Goal: Task Accomplishment & Management: Manage account settings

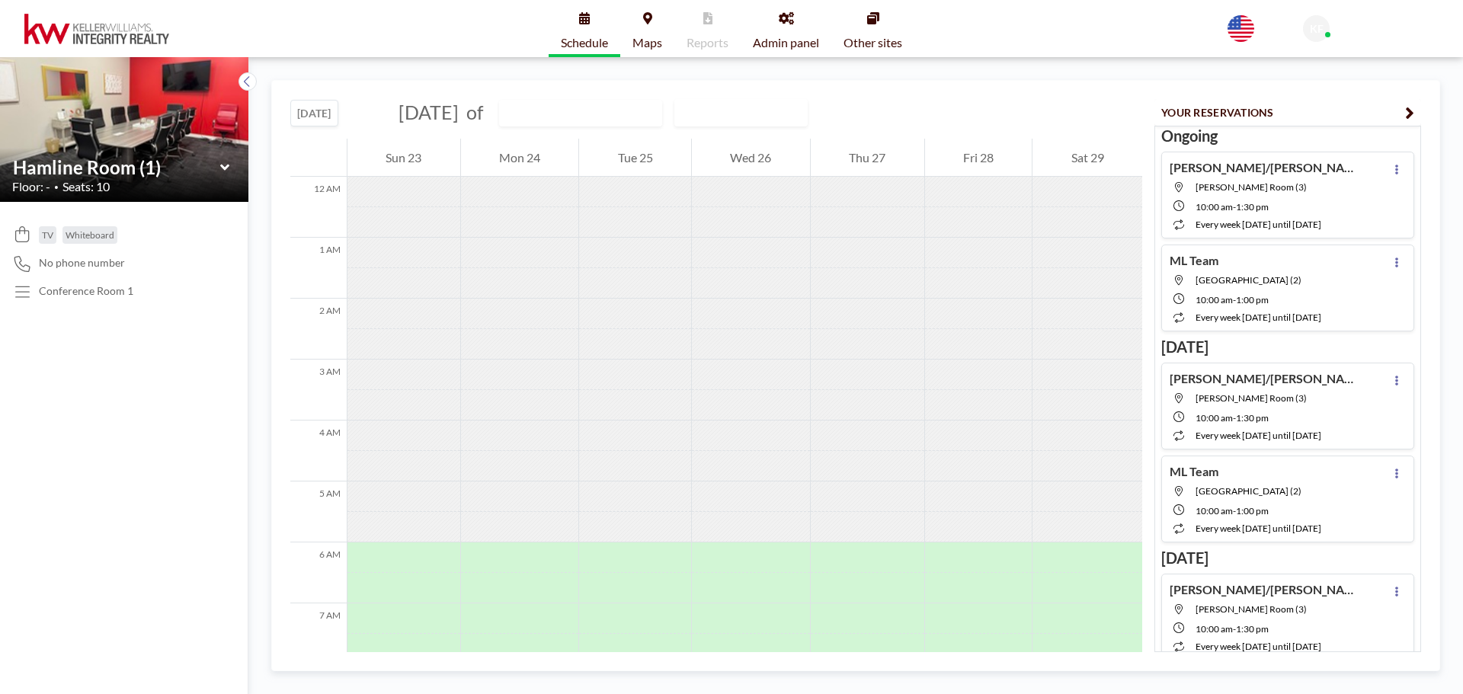
scroll to position [457, 0]
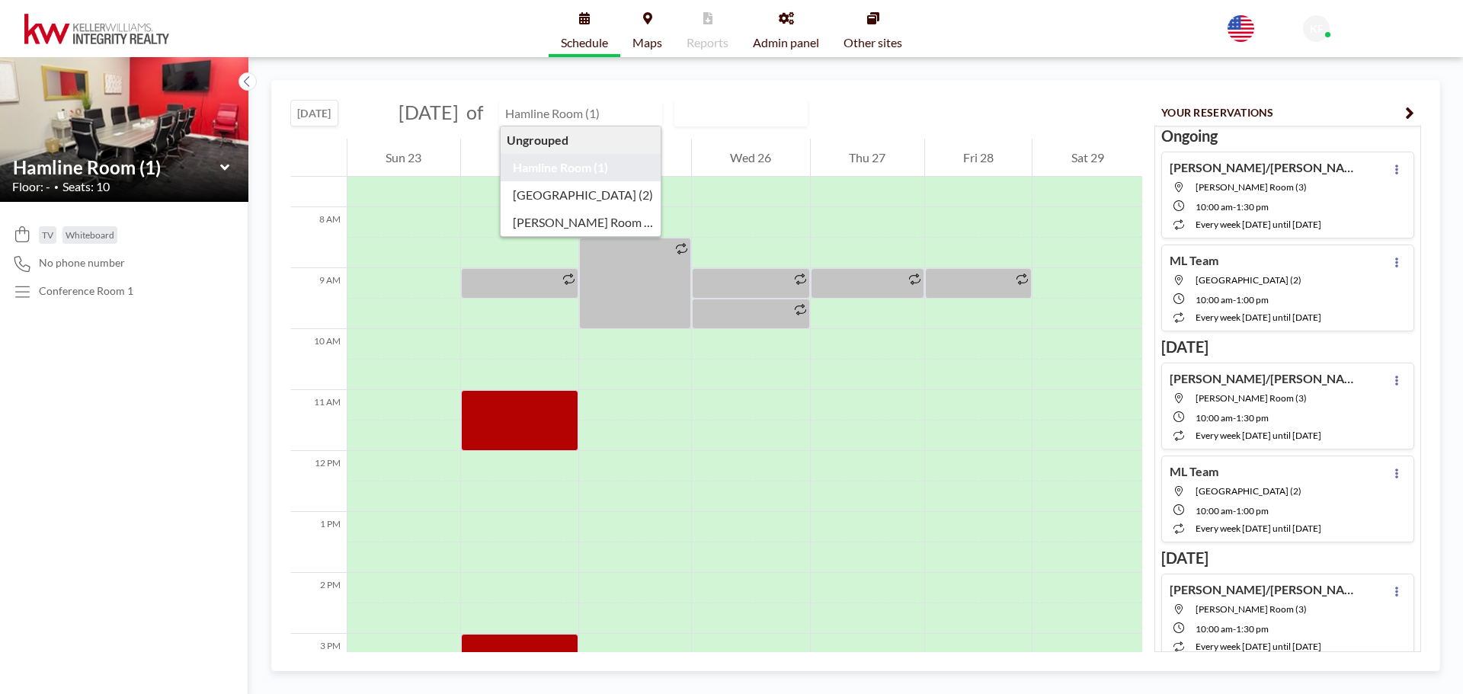
click at [646, 110] on input "text" at bounding box center [573, 113] width 146 height 25
type input "[GEOGRAPHIC_DATA] (2)"
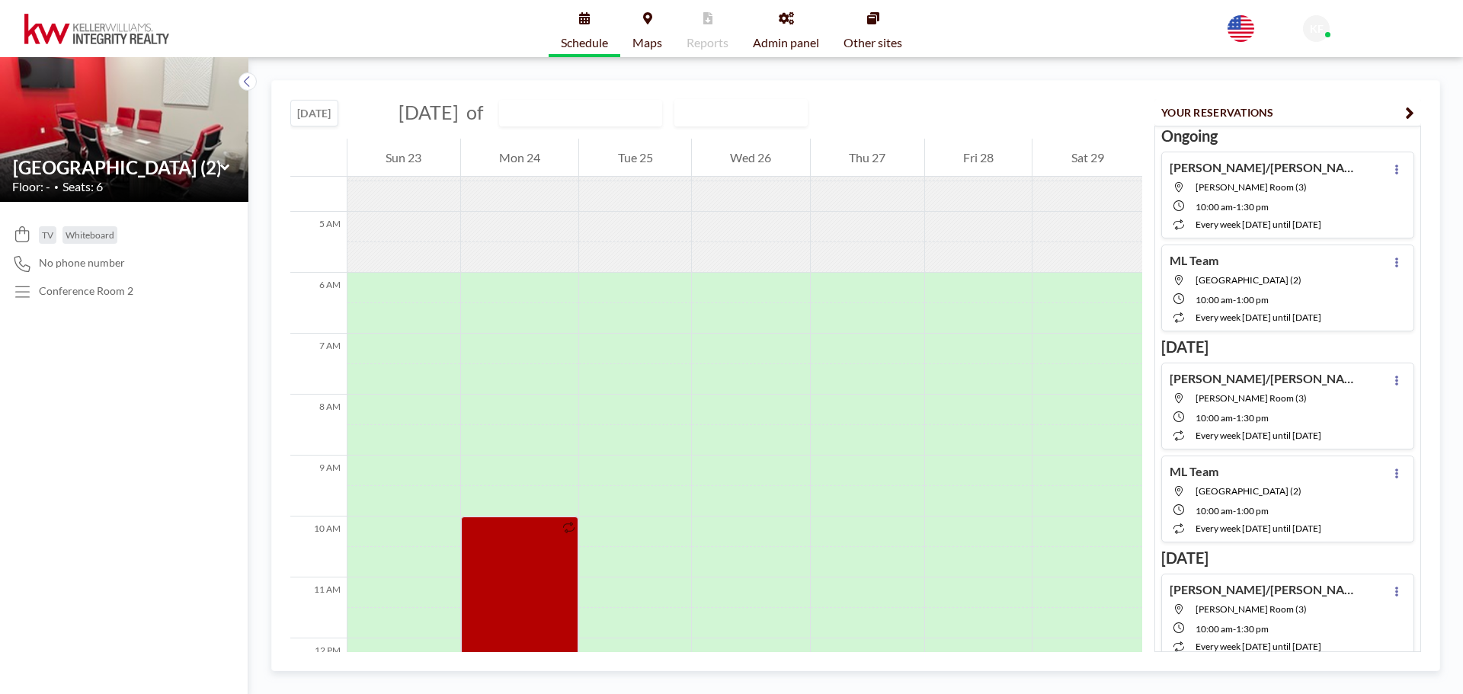
scroll to position [305, 0]
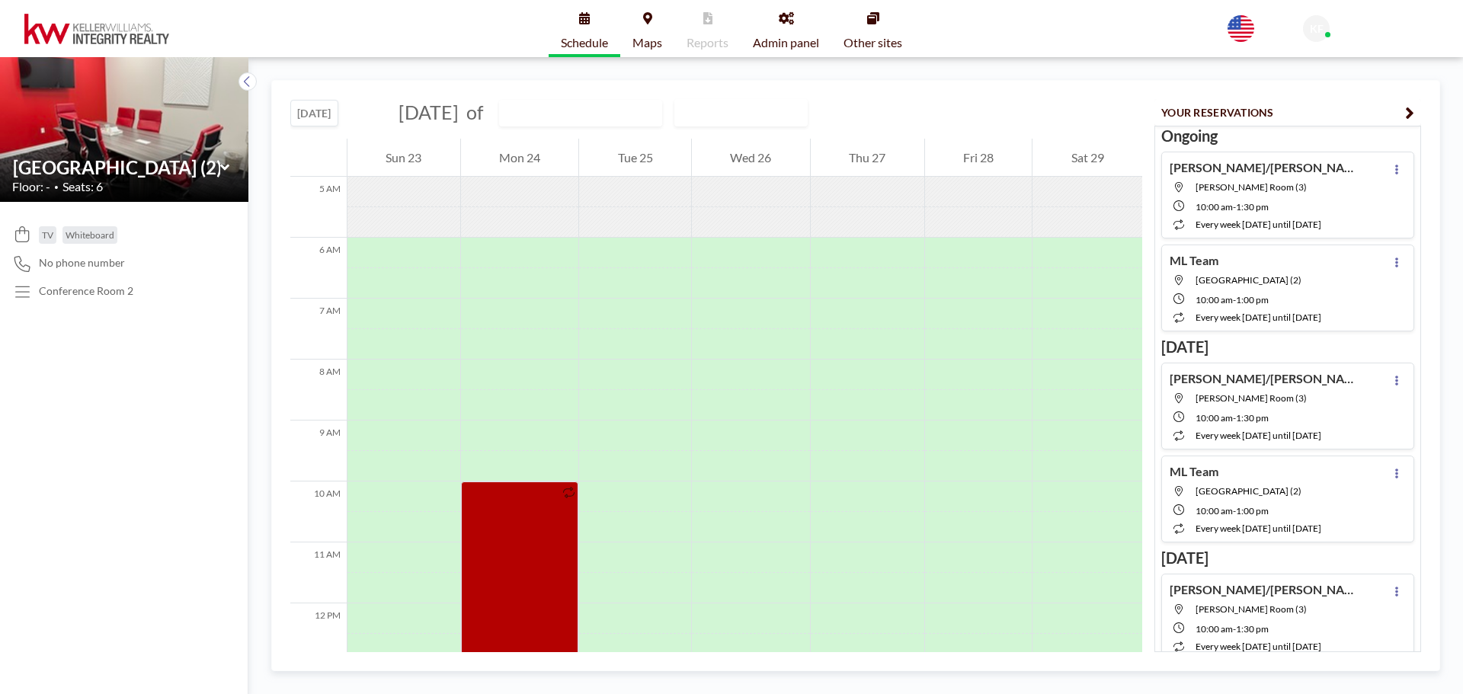
click at [316, 102] on button "[DATE]" at bounding box center [314, 113] width 48 height 27
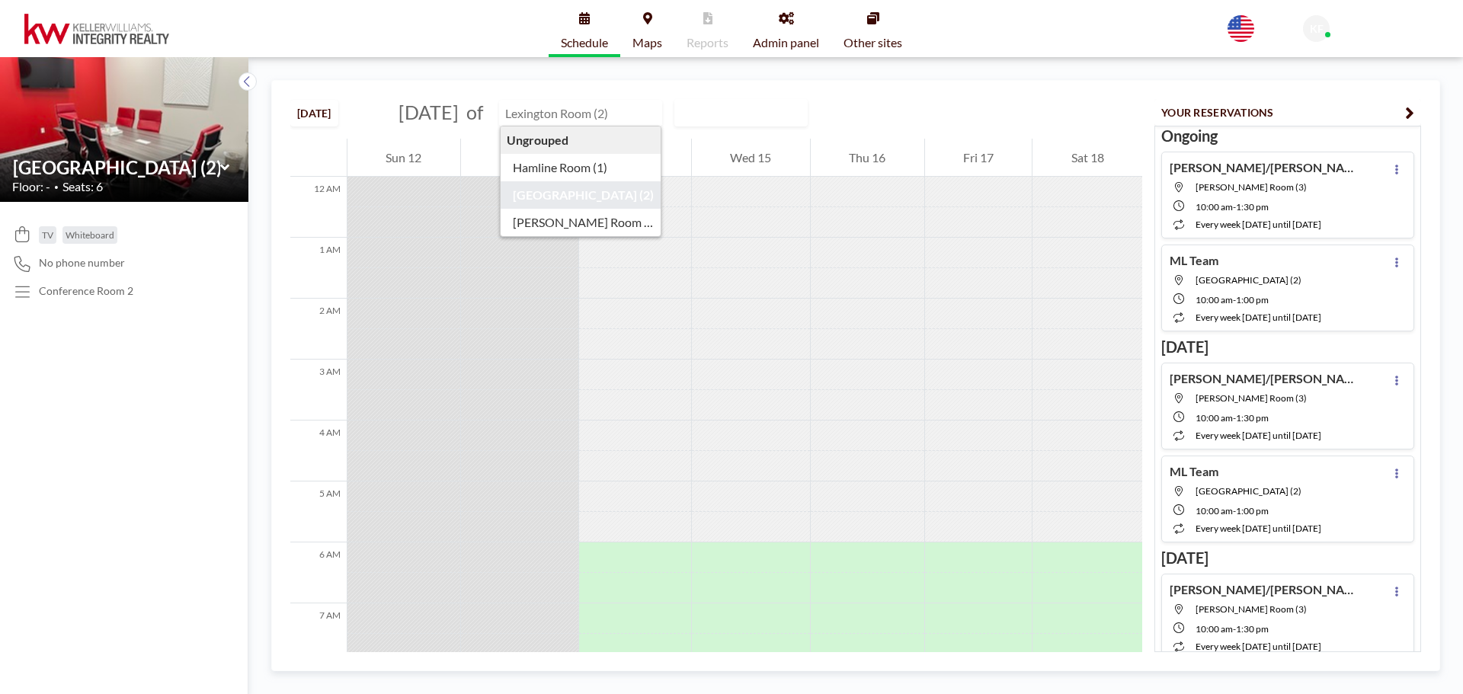
click at [641, 114] on input "text" at bounding box center [573, 113] width 146 height 25
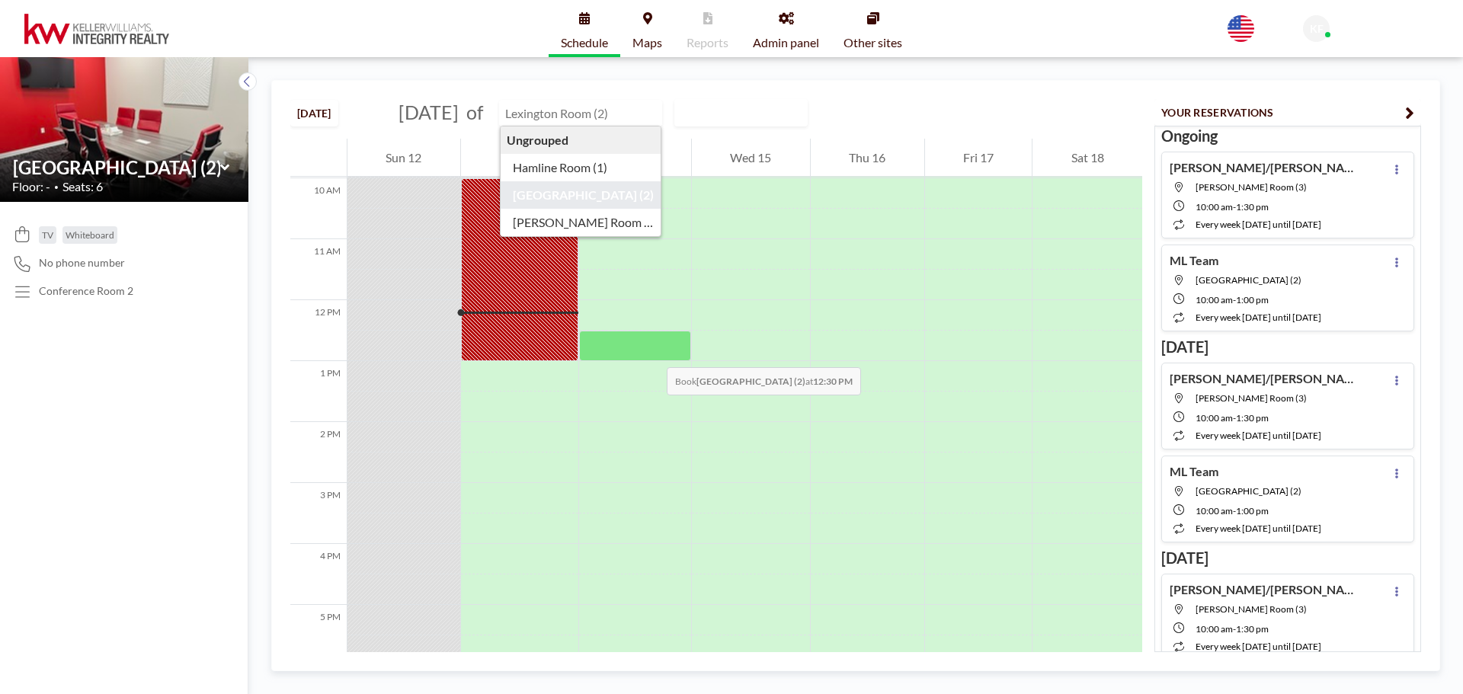
scroll to position [609, 0]
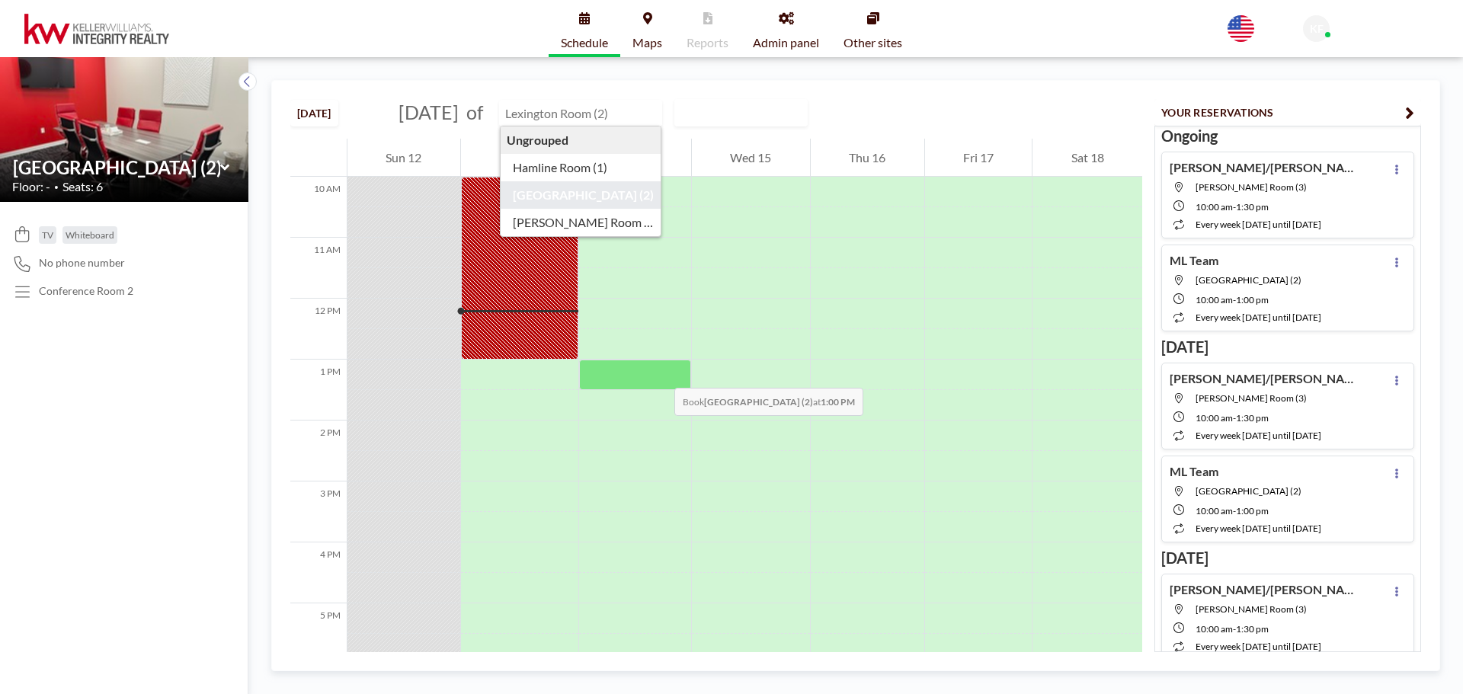
type input "[GEOGRAPHIC_DATA] (2)"
click at [659, 372] on div at bounding box center [635, 375] width 112 height 30
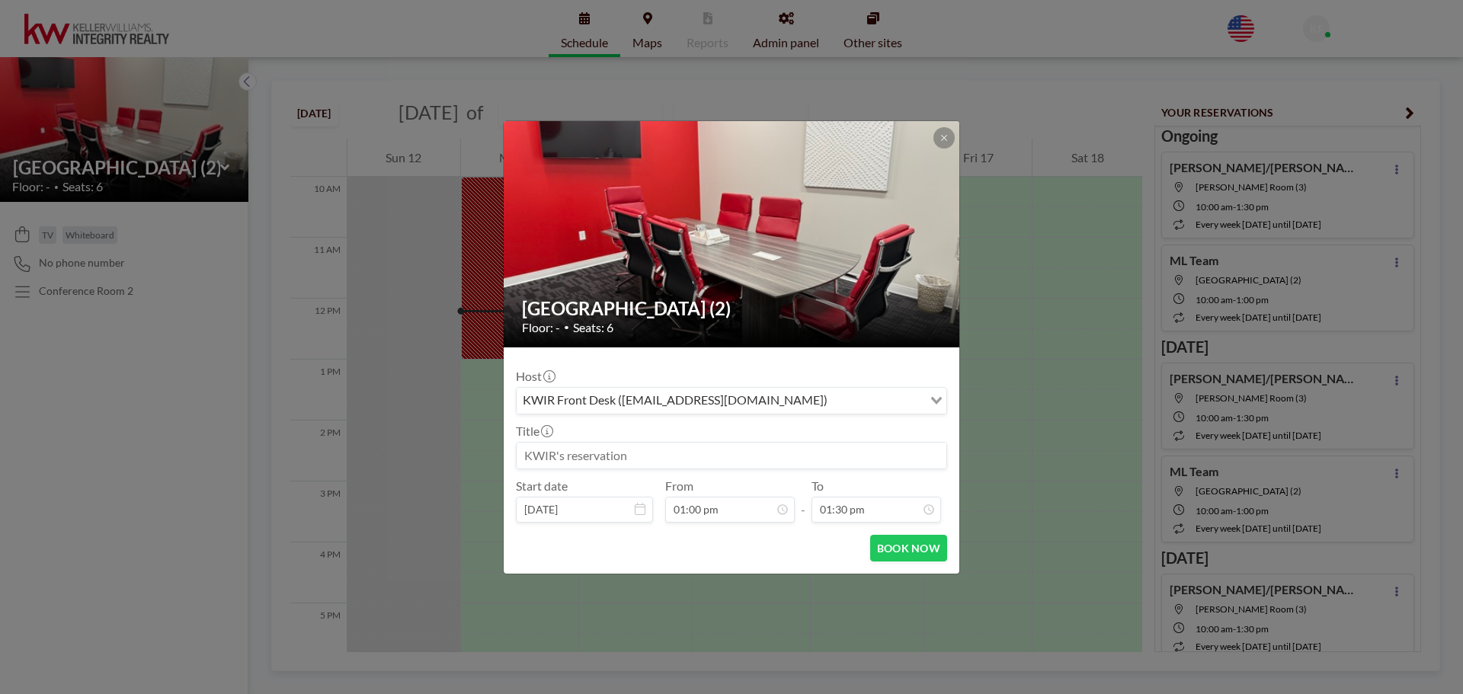
click at [666, 456] on input at bounding box center [731, 456] width 430 height 26
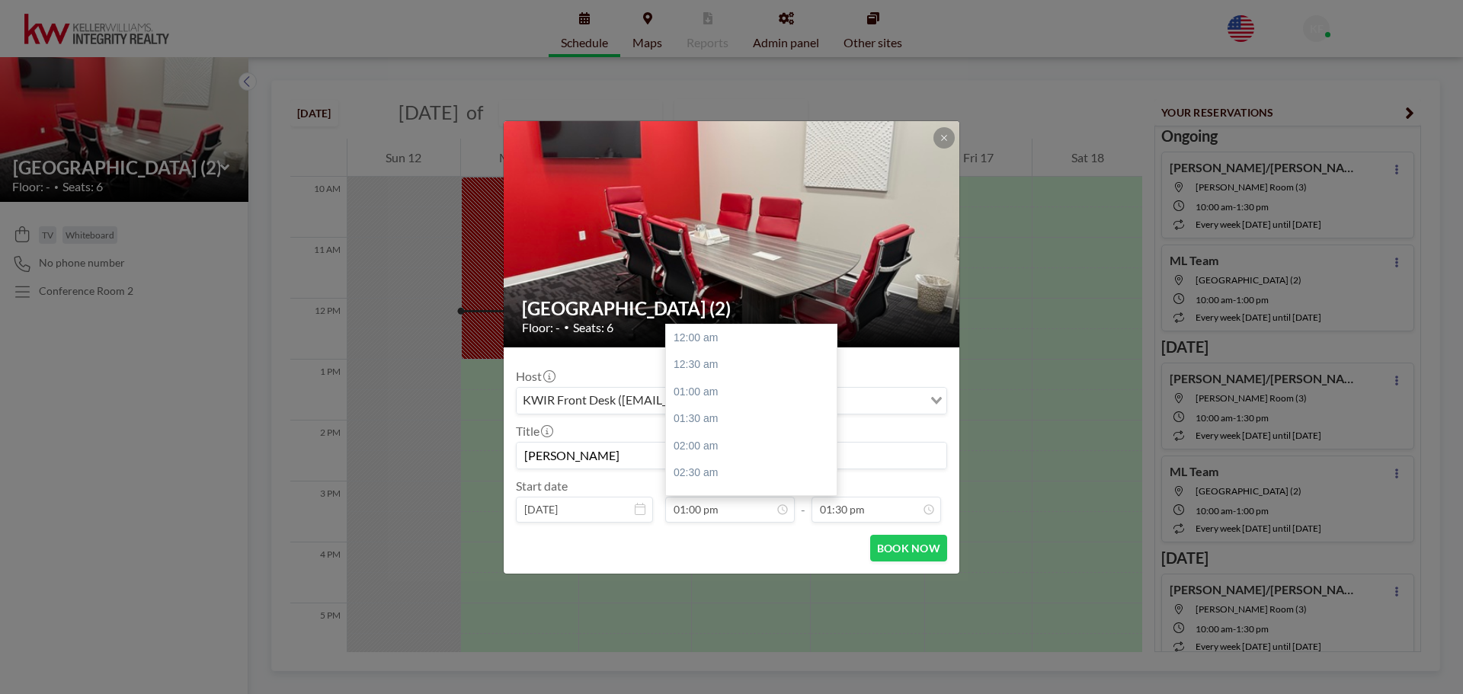
scroll to position [705, 0]
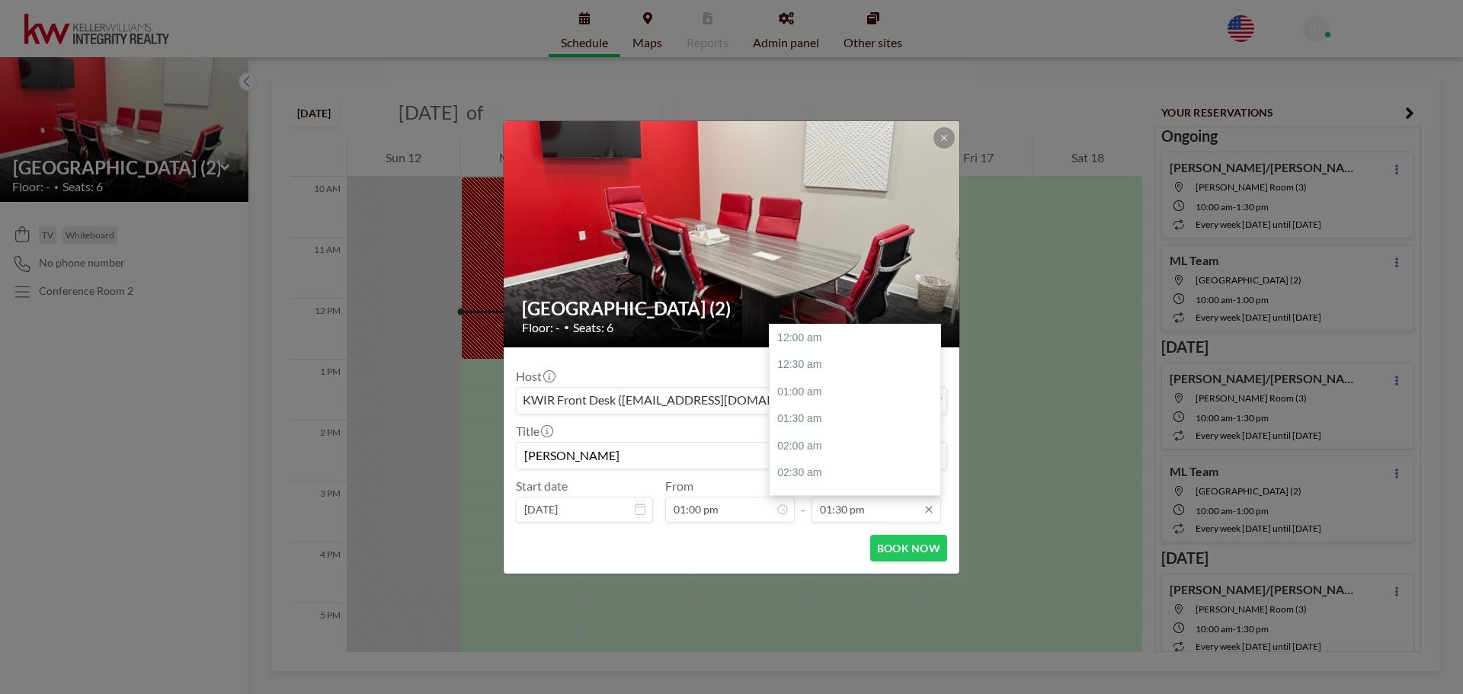
type input "[PERSON_NAME]"
click at [837, 510] on input "01:30 pm" at bounding box center [875, 510] width 129 height 26
click at [835, 414] on div "03:00 pm" at bounding box center [858, 418] width 178 height 27
type input "03:00 pm"
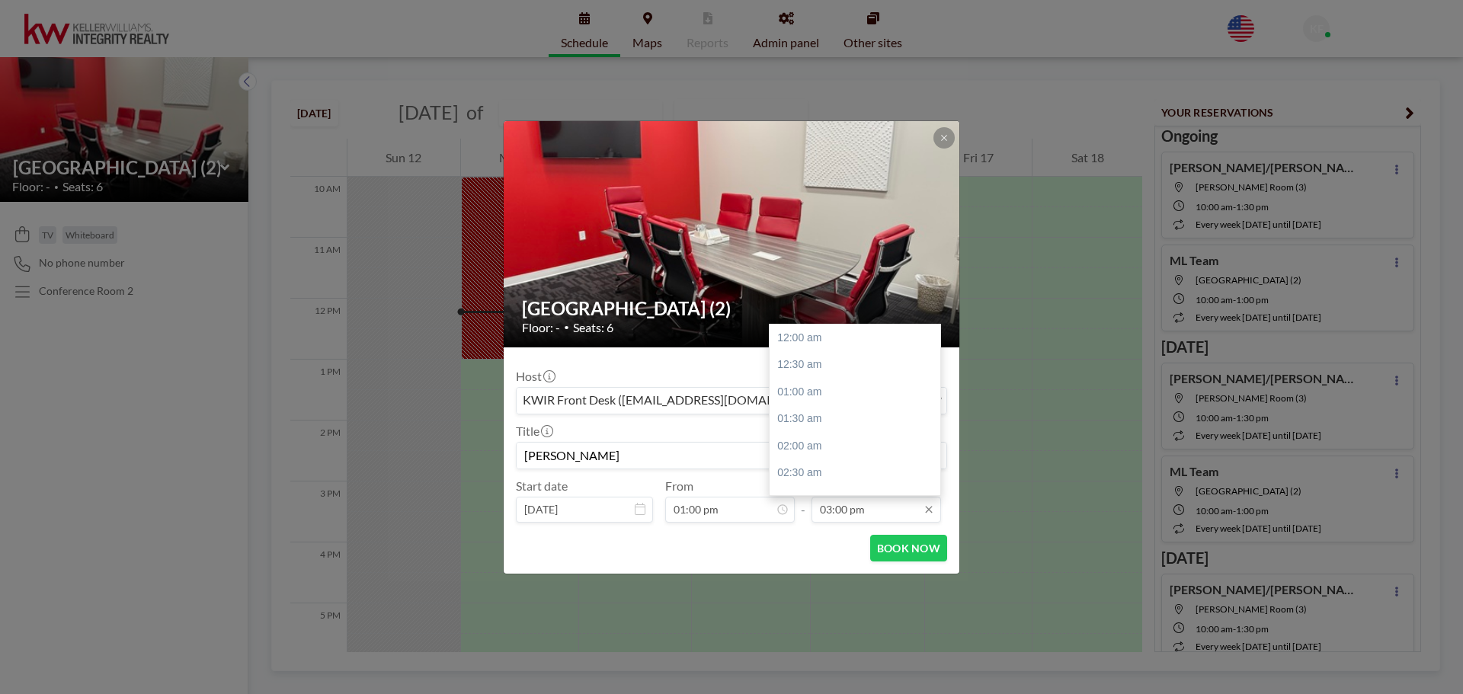
scroll to position [814, 0]
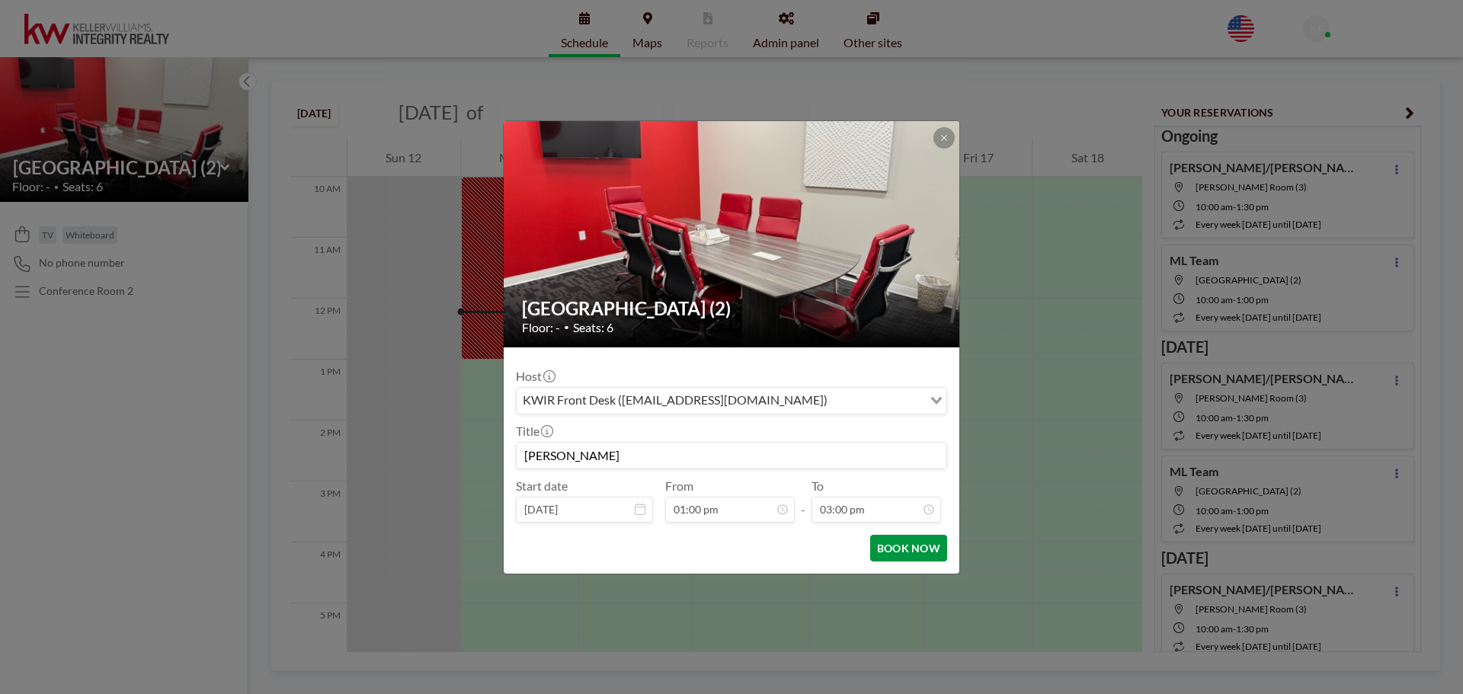
click at [902, 543] on button "BOOK NOW" at bounding box center [908, 548] width 77 height 27
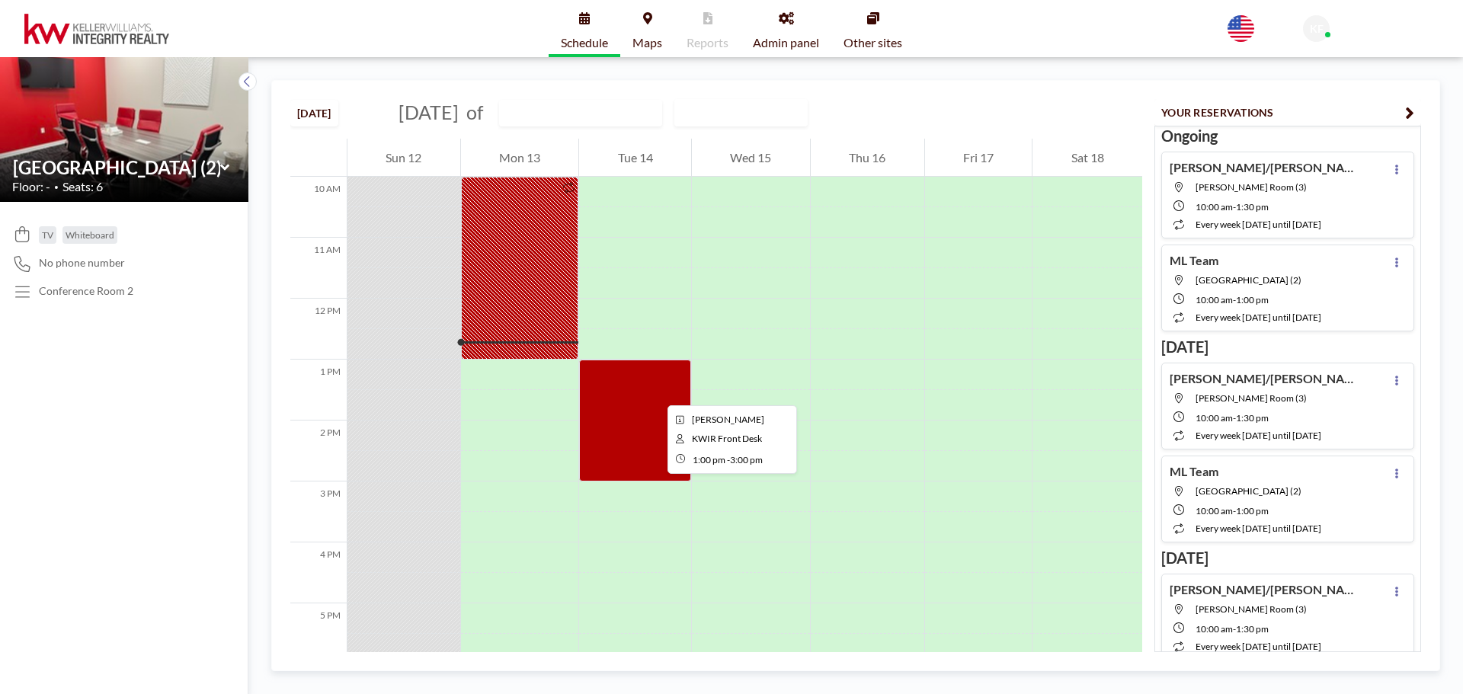
click at [655, 392] on div at bounding box center [635, 421] width 112 height 122
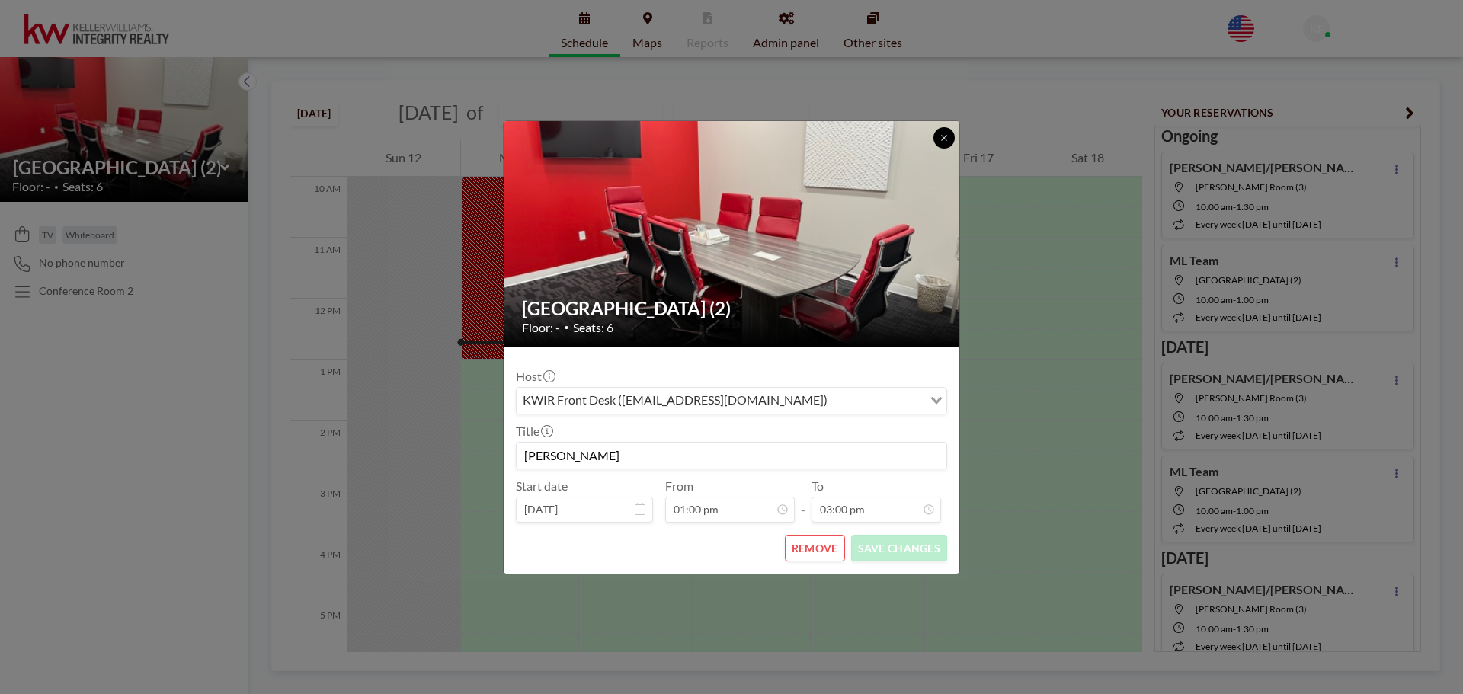
click at [946, 144] on button at bounding box center [943, 137] width 21 height 21
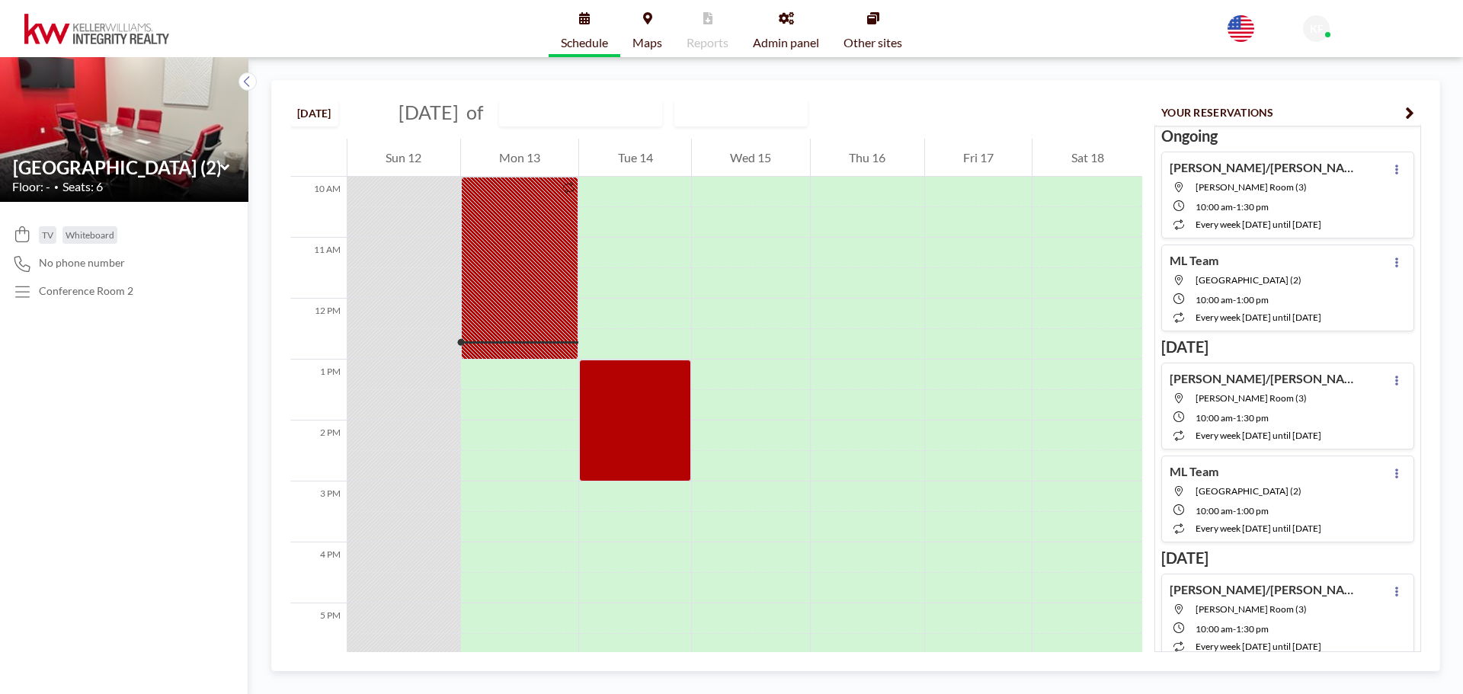
click at [625, 98] on div "[DATE] [DATE] of [GEOGRAPHIC_DATA] (2) WEEKLY VIEW Loading..." at bounding box center [716, 110] width 852 height 58
click at [625, 114] on input "text" at bounding box center [573, 113] width 146 height 25
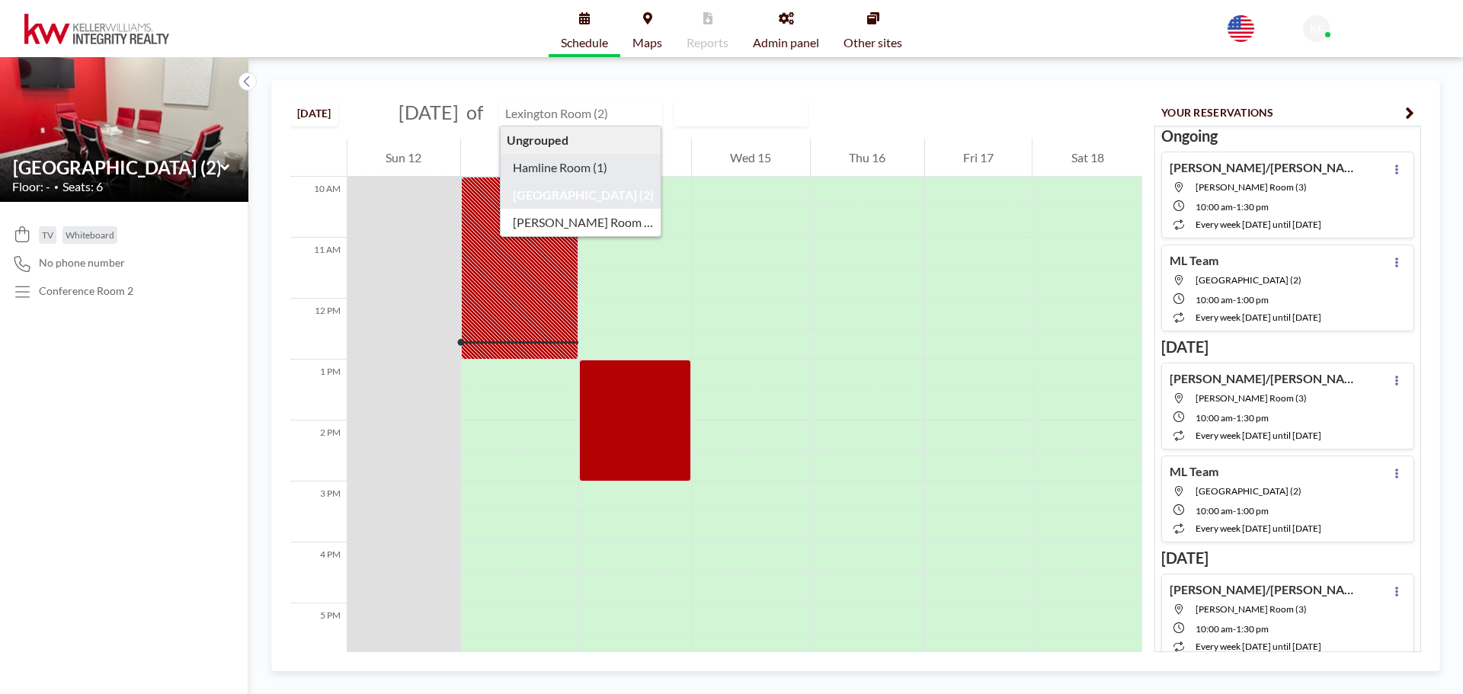
type input "Hamline Room (1)"
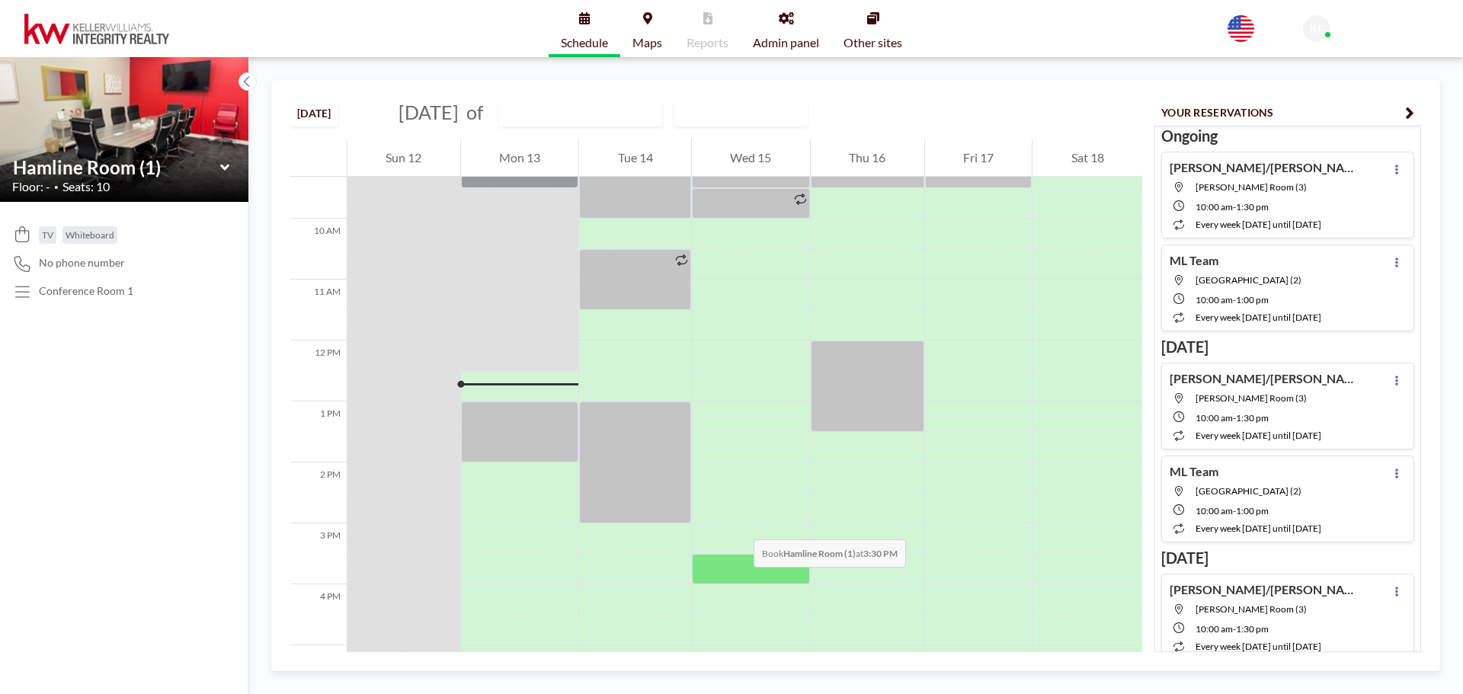
scroll to position [609, 0]
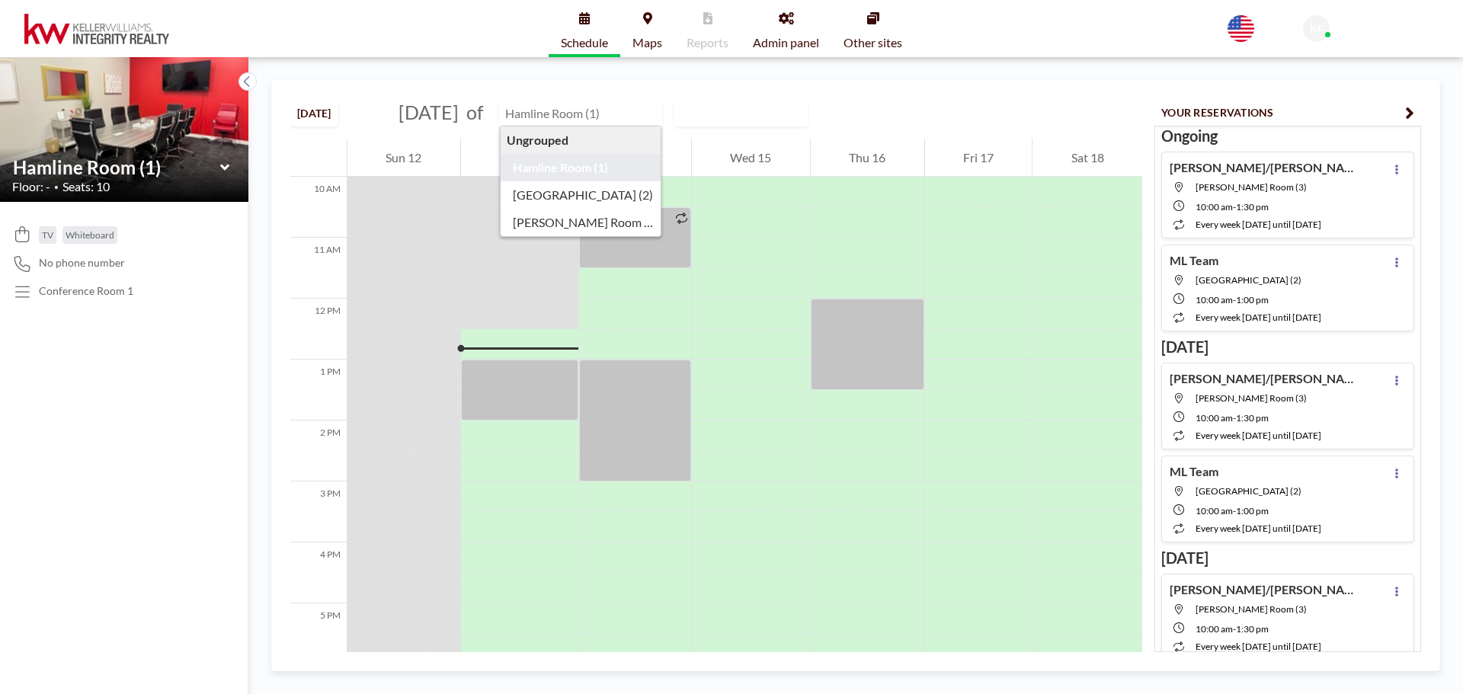
click at [575, 116] on input "text" at bounding box center [573, 113] width 146 height 25
type input "[GEOGRAPHIC_DATA] (2)"
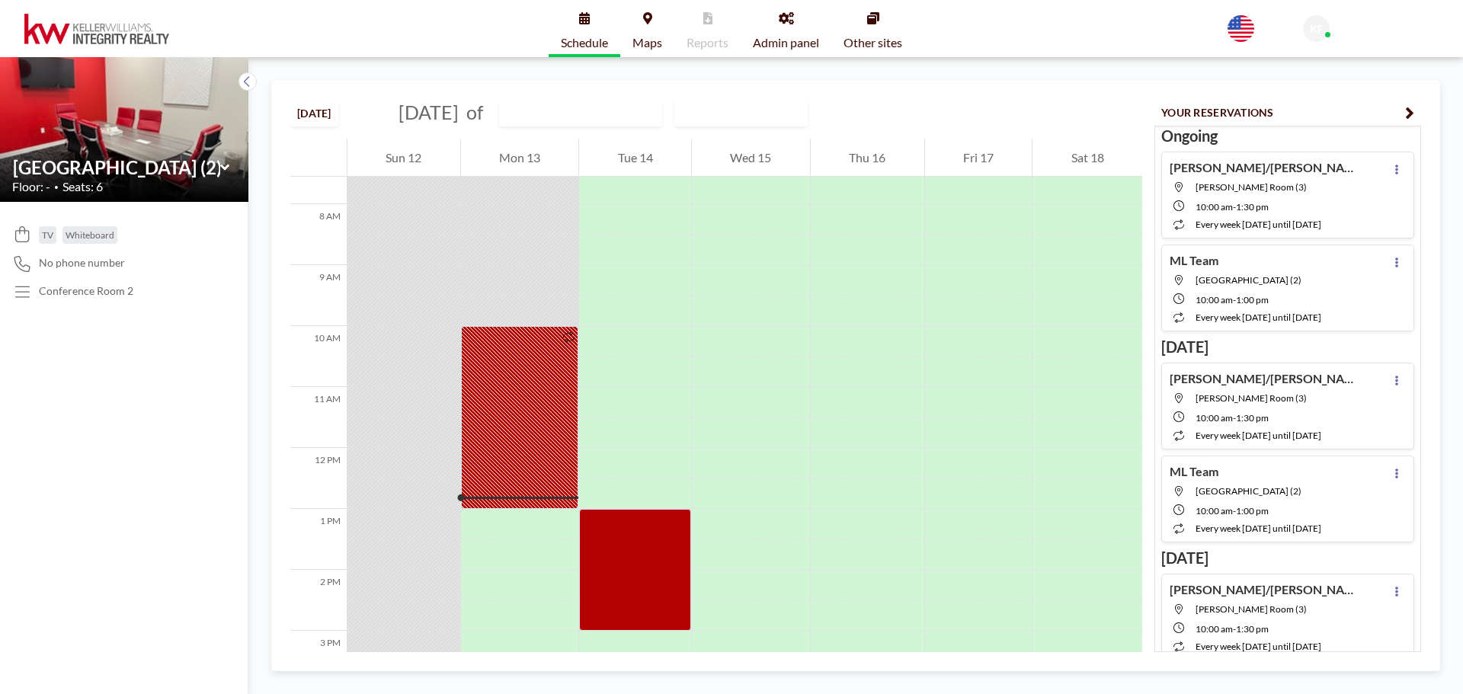
scroll to position [533, 0]
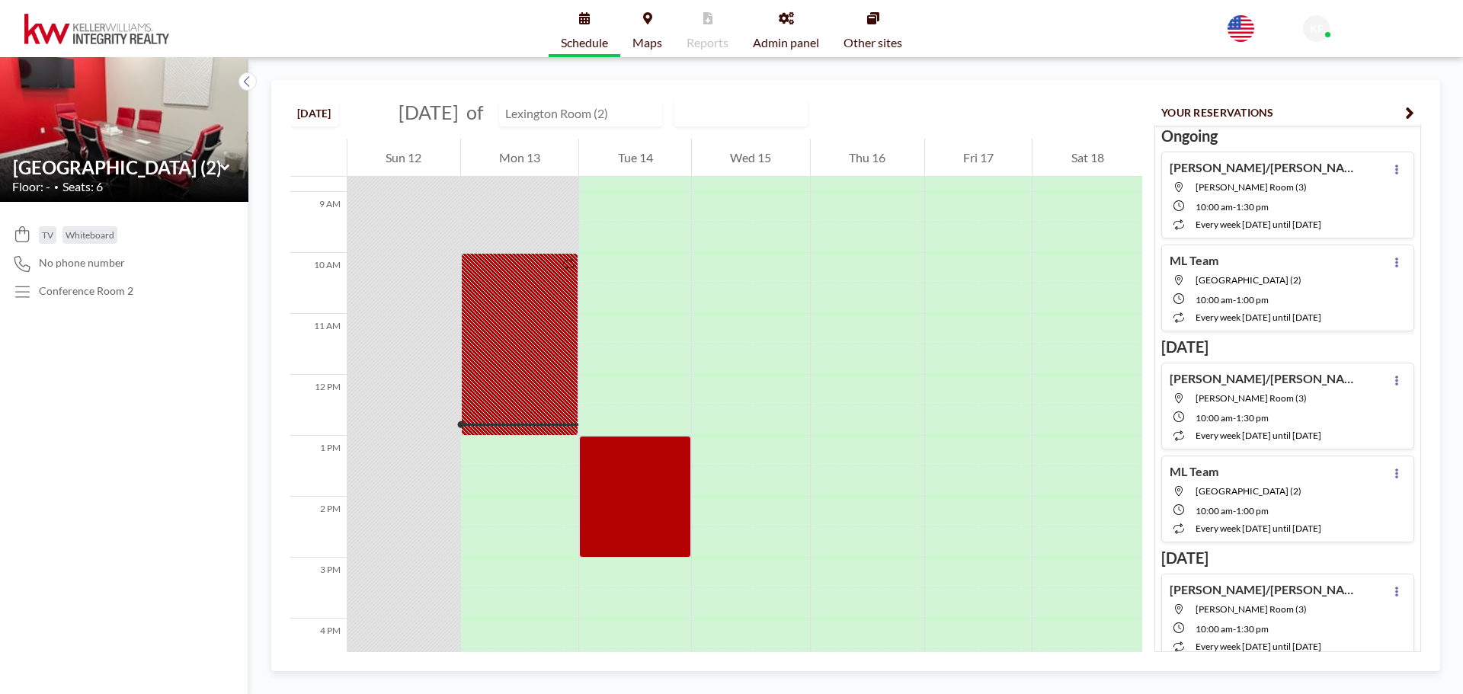
click at [574, 113] on input "text" at bounding box center [573, 113] width 146 height 25
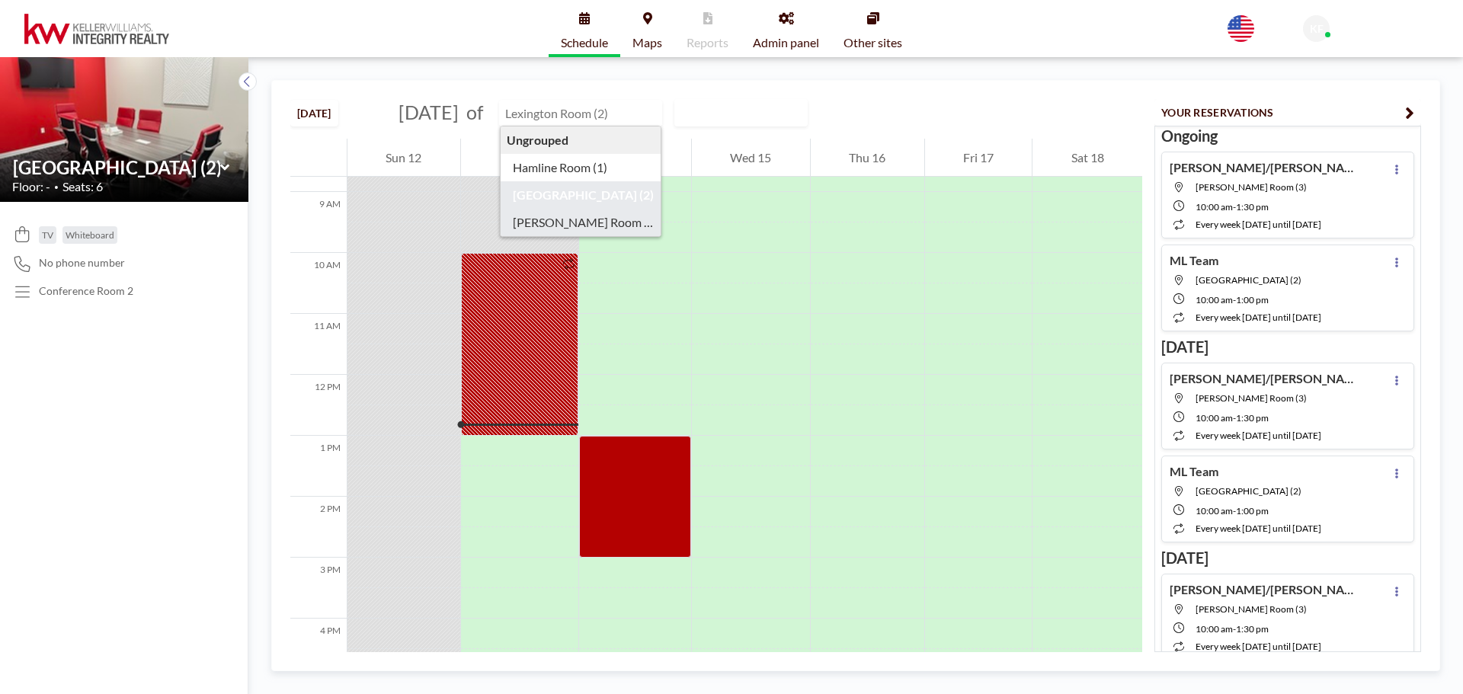
type input "[PERSON_NAME] Room (3)"
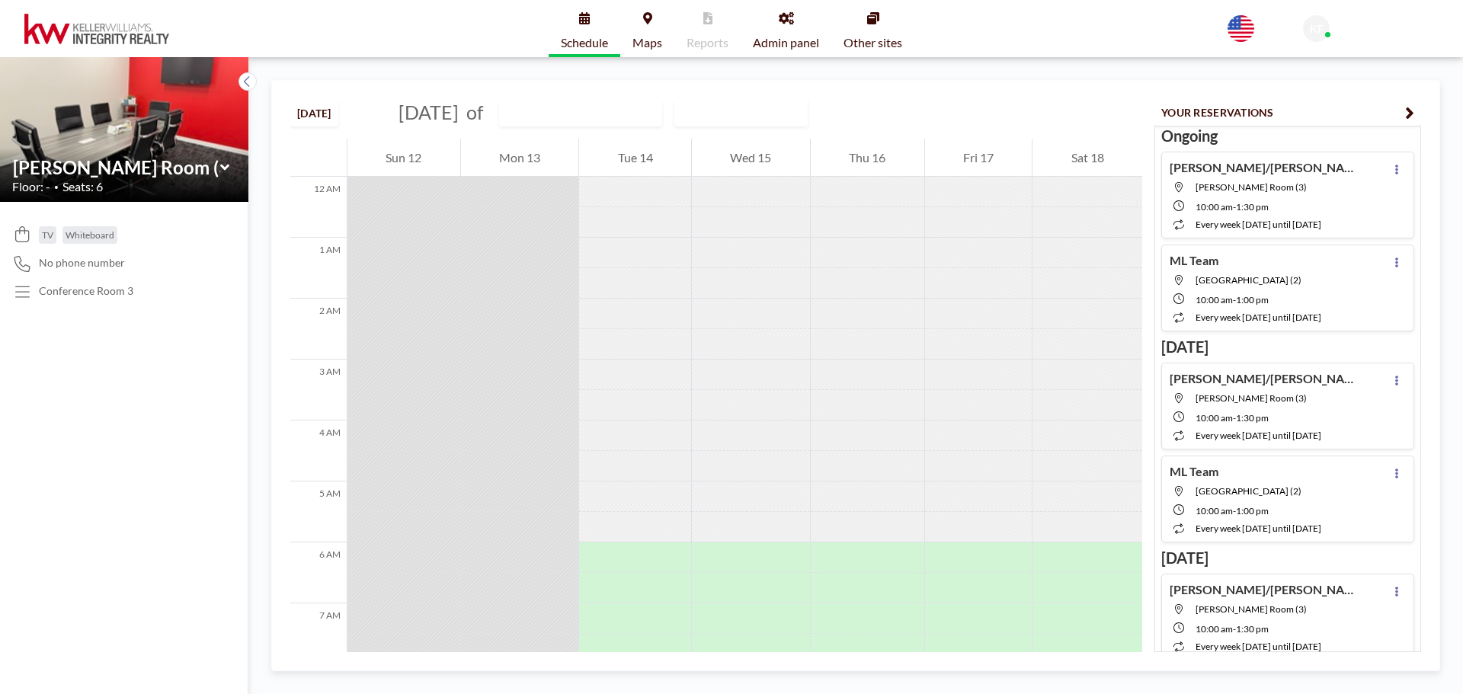
click at [314, 116] on button "[DATE]" at bounding box center [314, 113] width 48 height 27
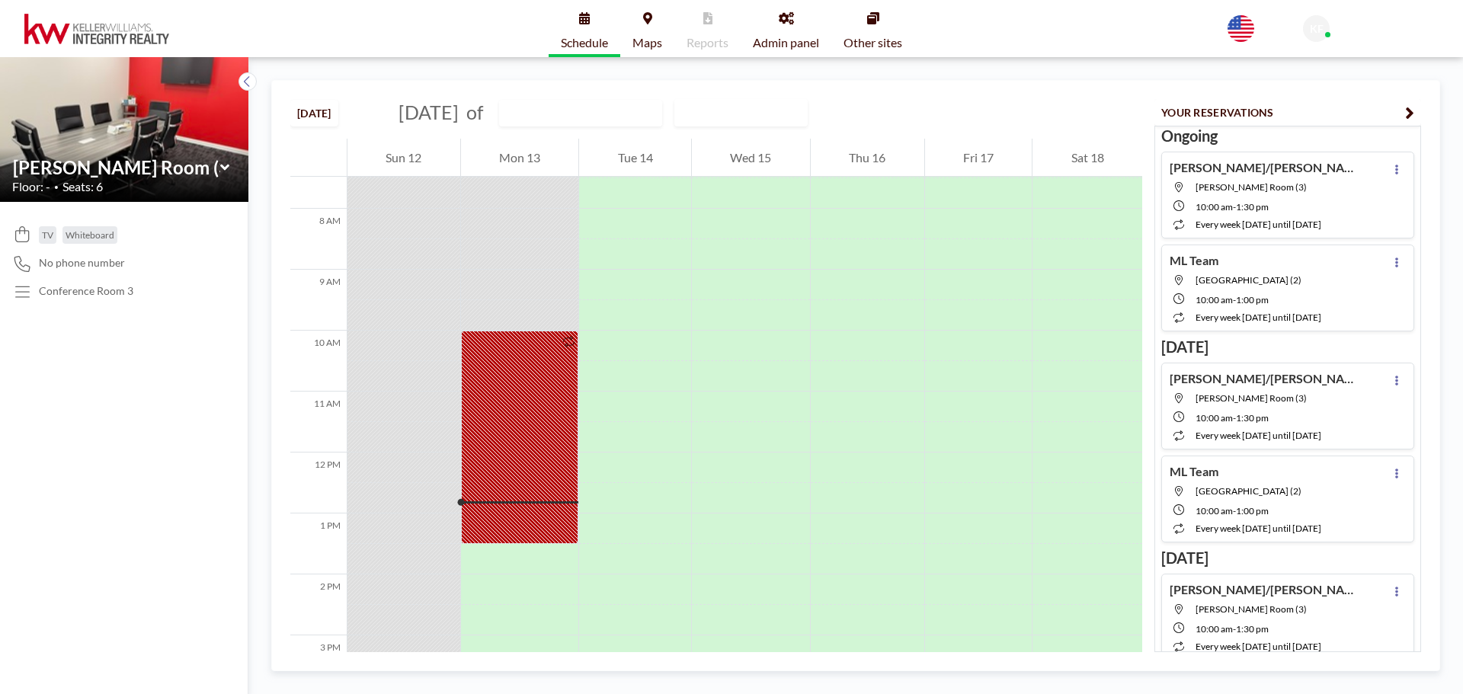
scroll to position [609, 0]
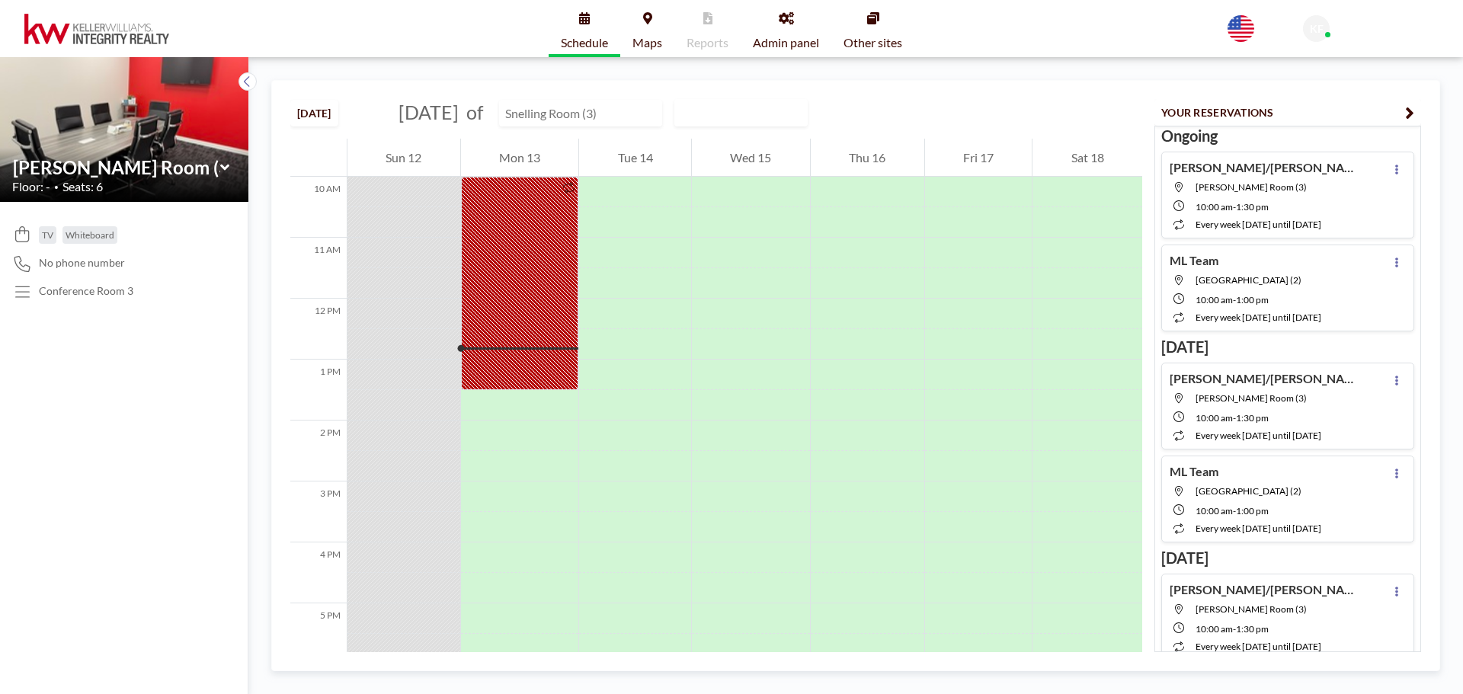
click at [614, 114] on input "text" at bounding box center [573, 113] width 146 height 25
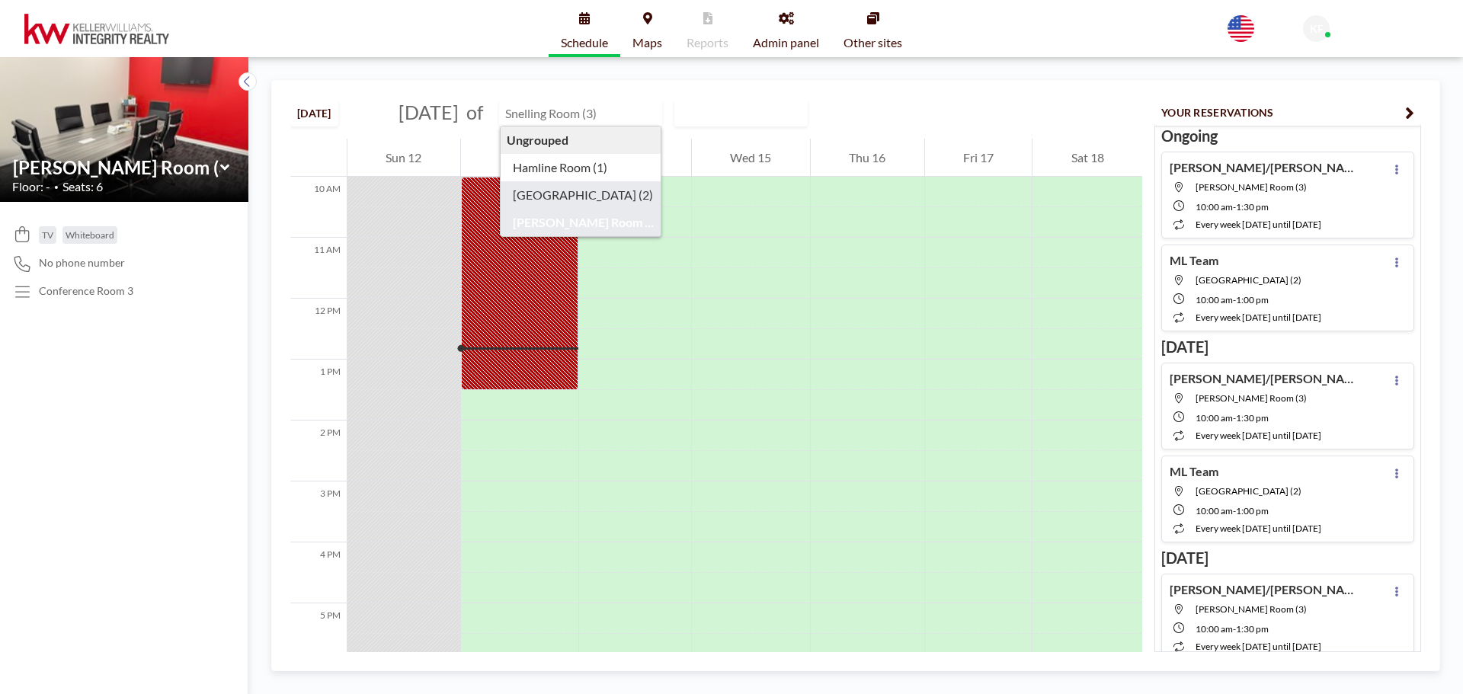
type input "[GEOGRAPHIC_DATA] (2)"
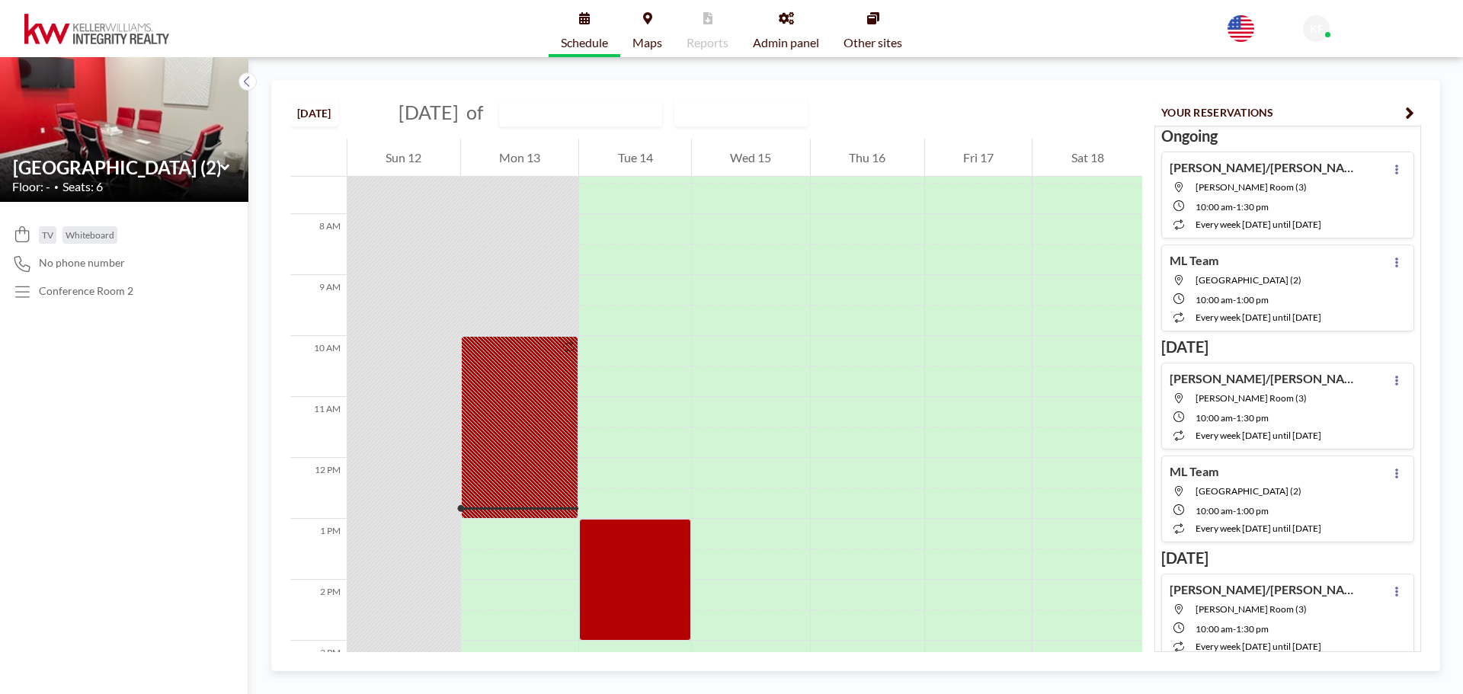
scroll to position [457, 0]
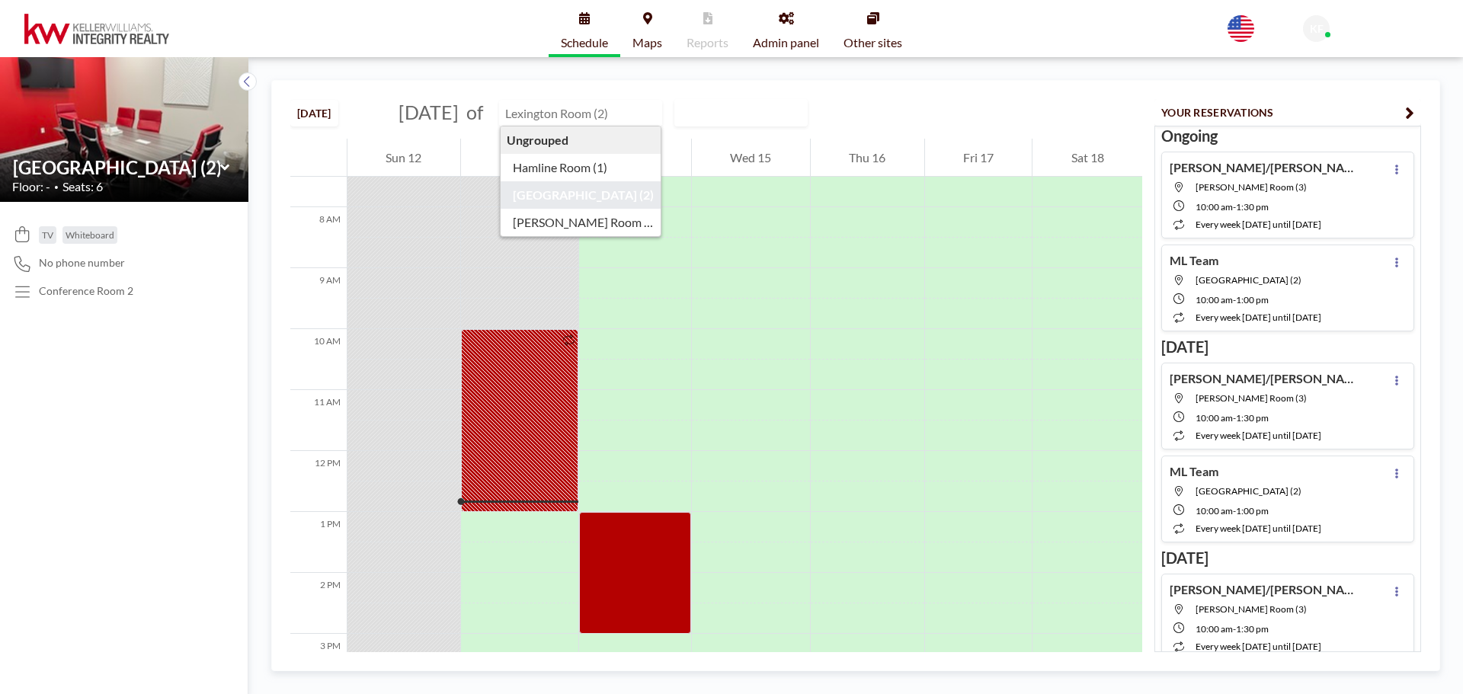
click at [596, 116] on input "text" at bounding box center [573, 113] width 146 height 25
type input "[GEOGRAPHIC_DATA] (2)"
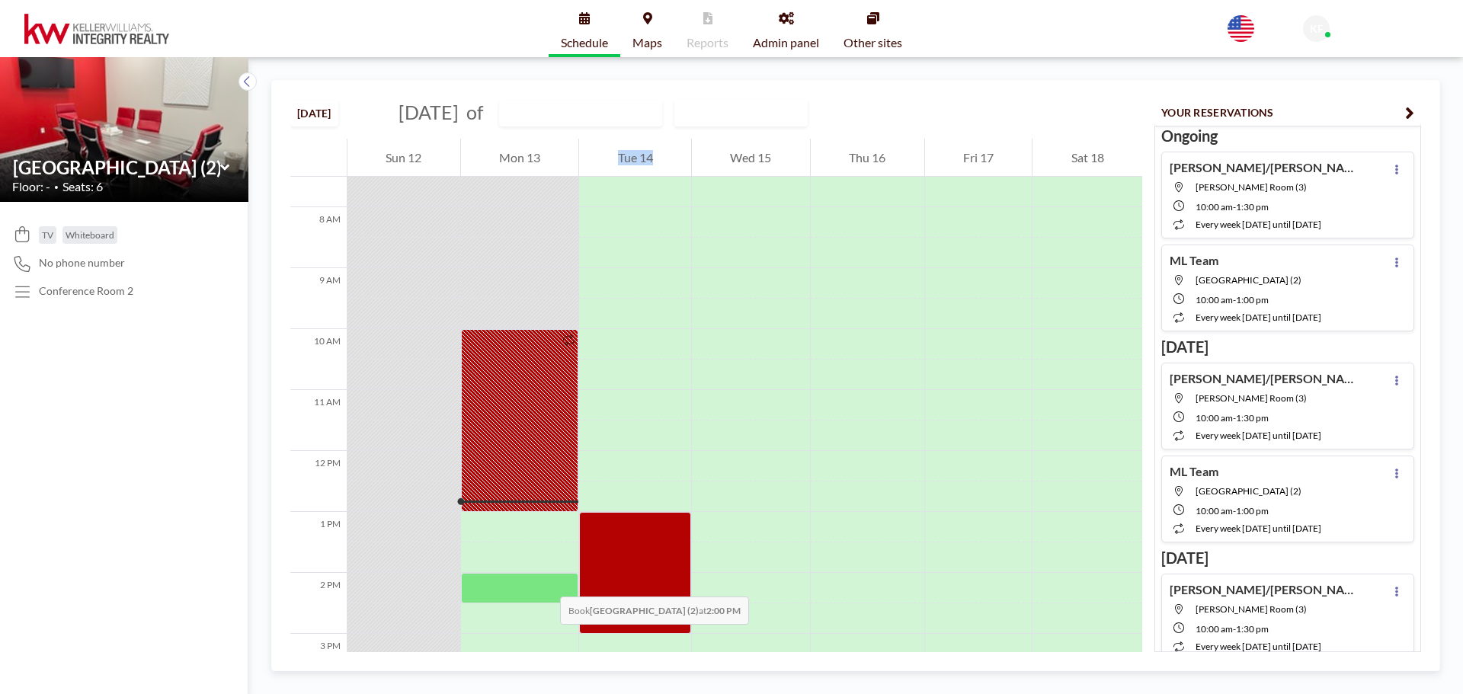
drag, startPoint x: 602, startPoint y: 590, endPoint x: 545, endPoint y: 581, distance: 57.9
click at [545, 581] on div "12 AM 1 AM 2 AM 3 AM 4 AM 5 AM 6 AM 7 AM 8 AM 9 AM 10 AM 11 AM 12 PM 1 PM 2 PM …" at bounding box center [716, 432] width 852 height 1501
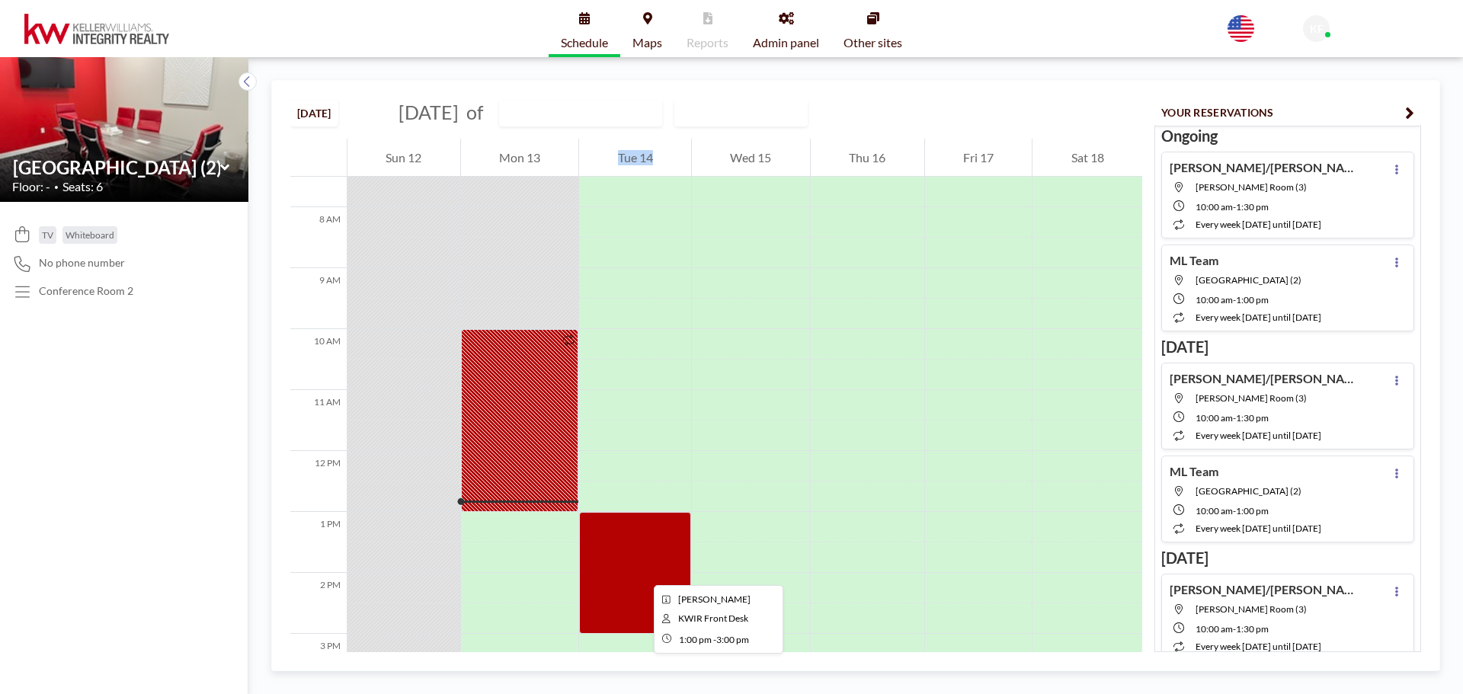
click at [641, 571] on div at bounding box center [635, 573] width 112 height 122
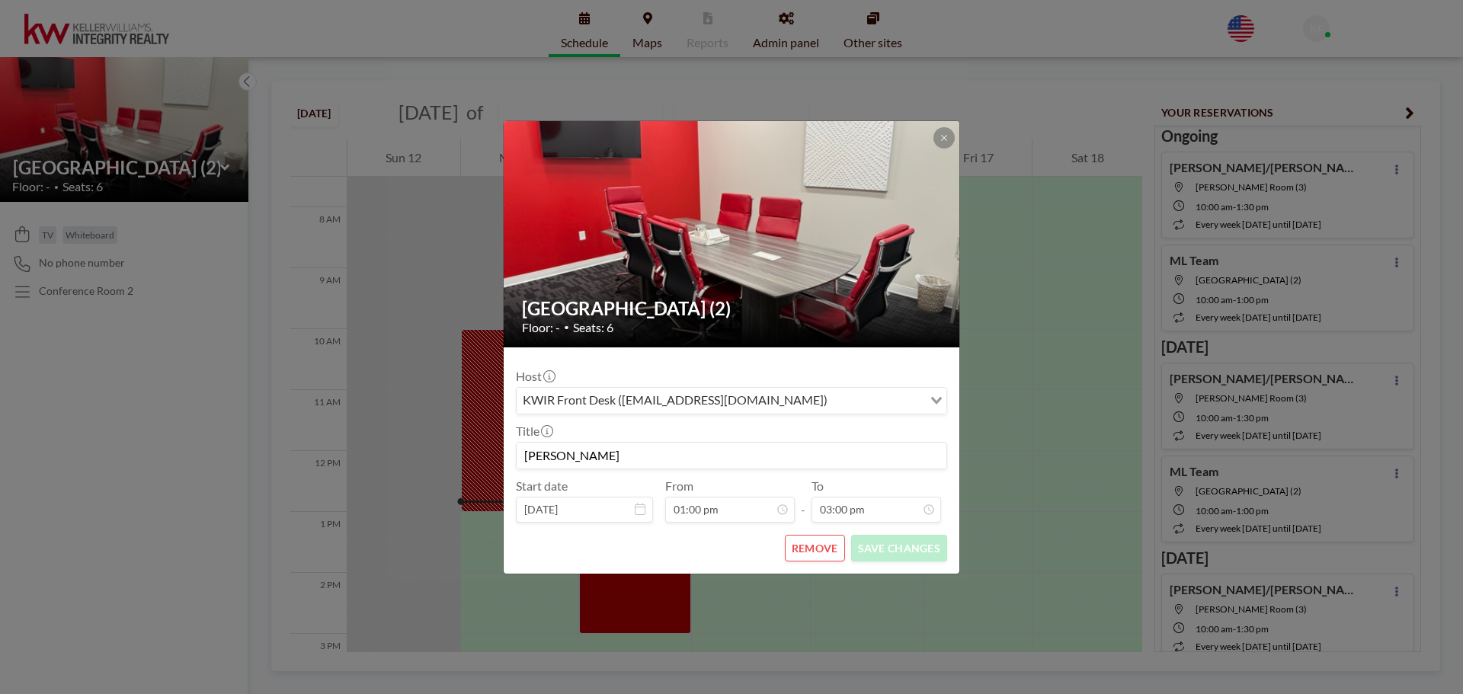
scroll to position [814, 0]
click at [945, 126] on img at bounding box center [732, 233] width 457 height 343
click at [943, 136] on icon at bounding box center [943, 137] width 5 height 5
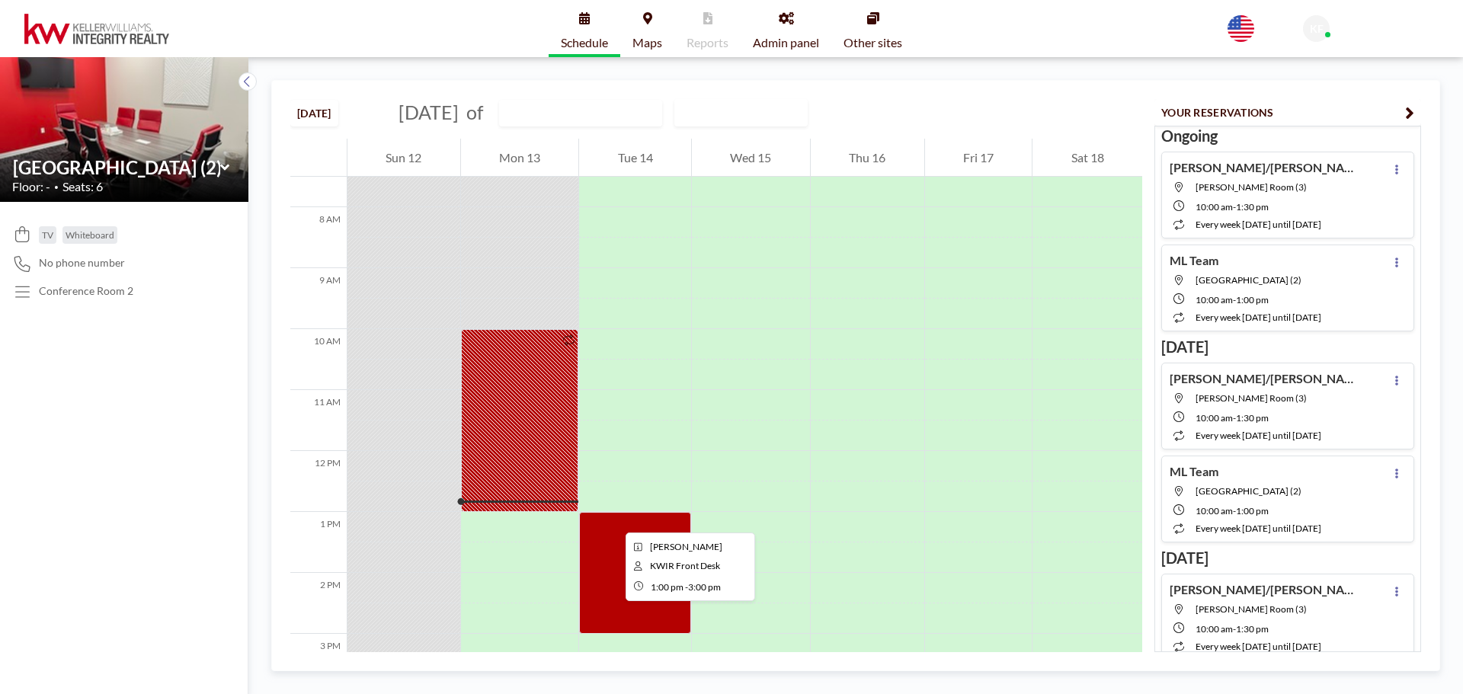
click at [613, 518] on div at bounding box center [635, 573] width 112 height 122
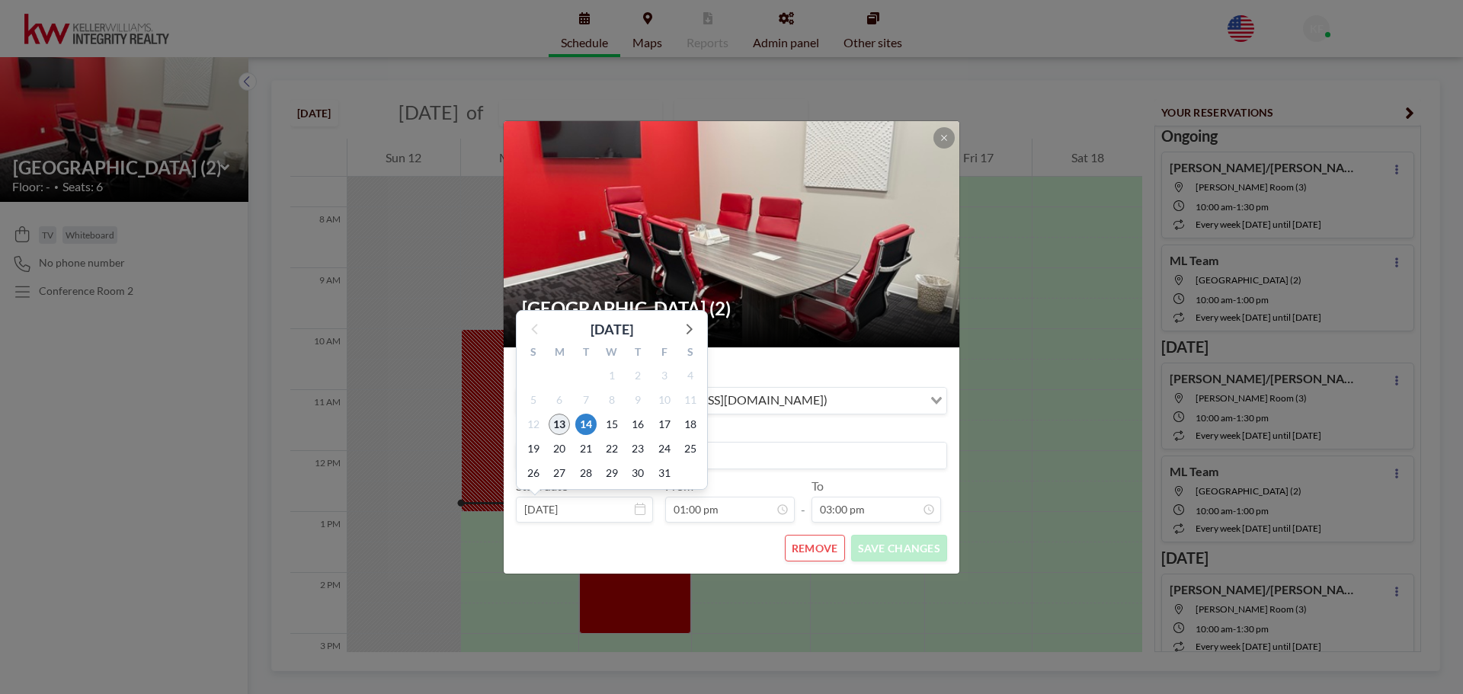
click at [561, 427] on span "13" at bounding box center [558, 424] width 21 height 21
type input "[DATE]"
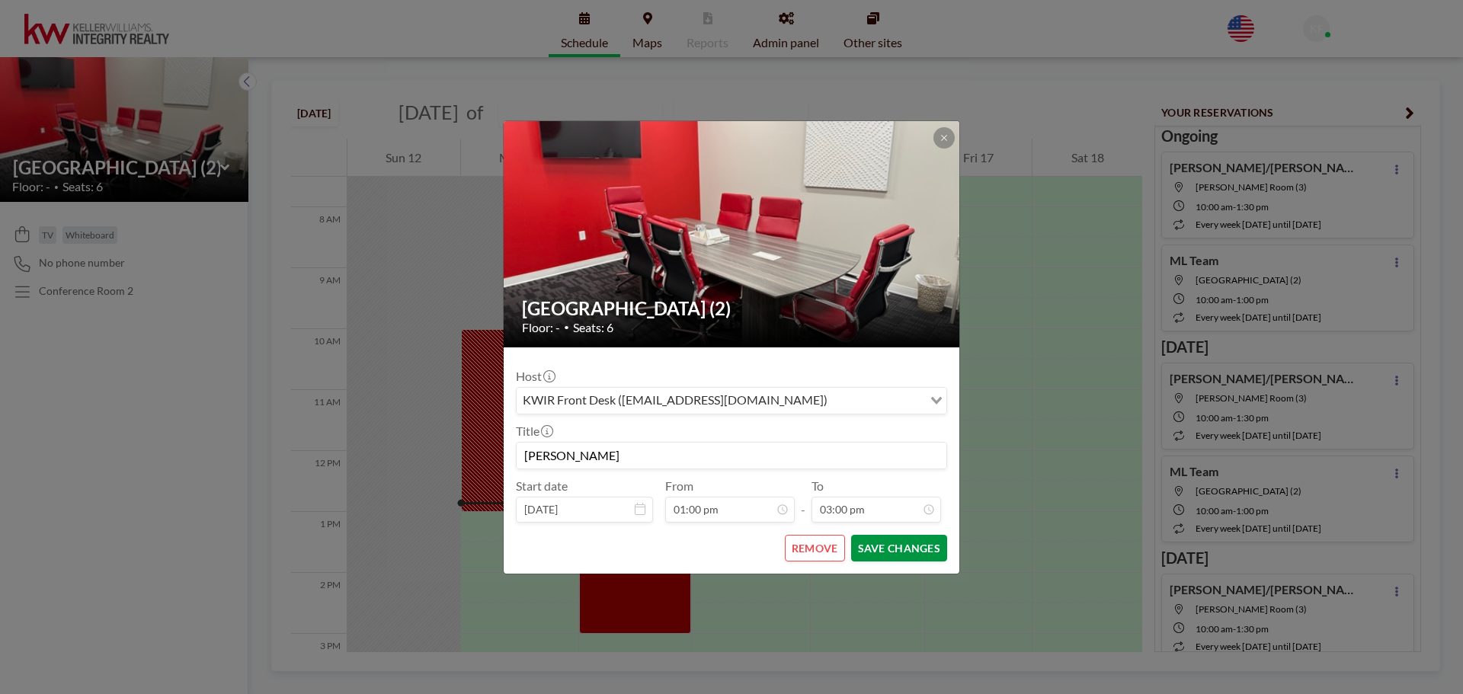
click at [906, 548] on button "SAVE CHANGES" at bounding box center [899, 548] width 96 height 27
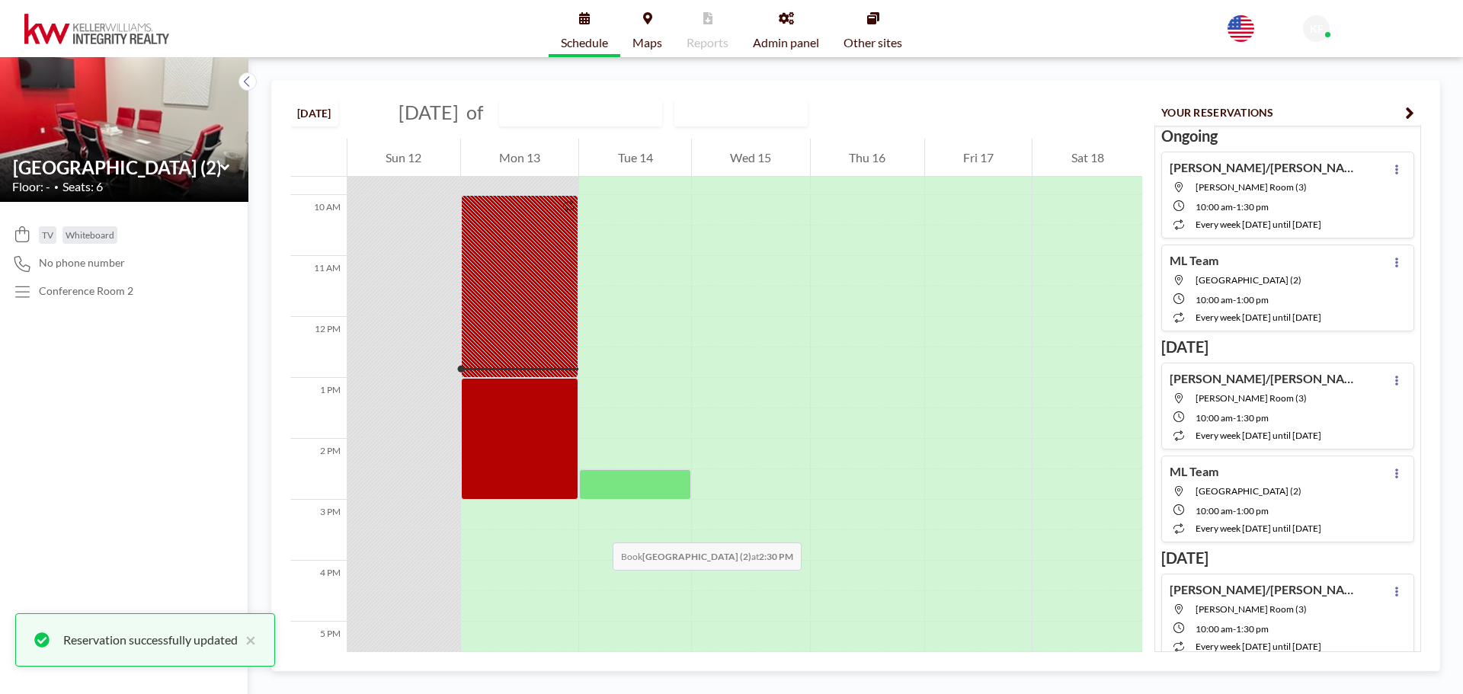
scroll to position [686, 0]
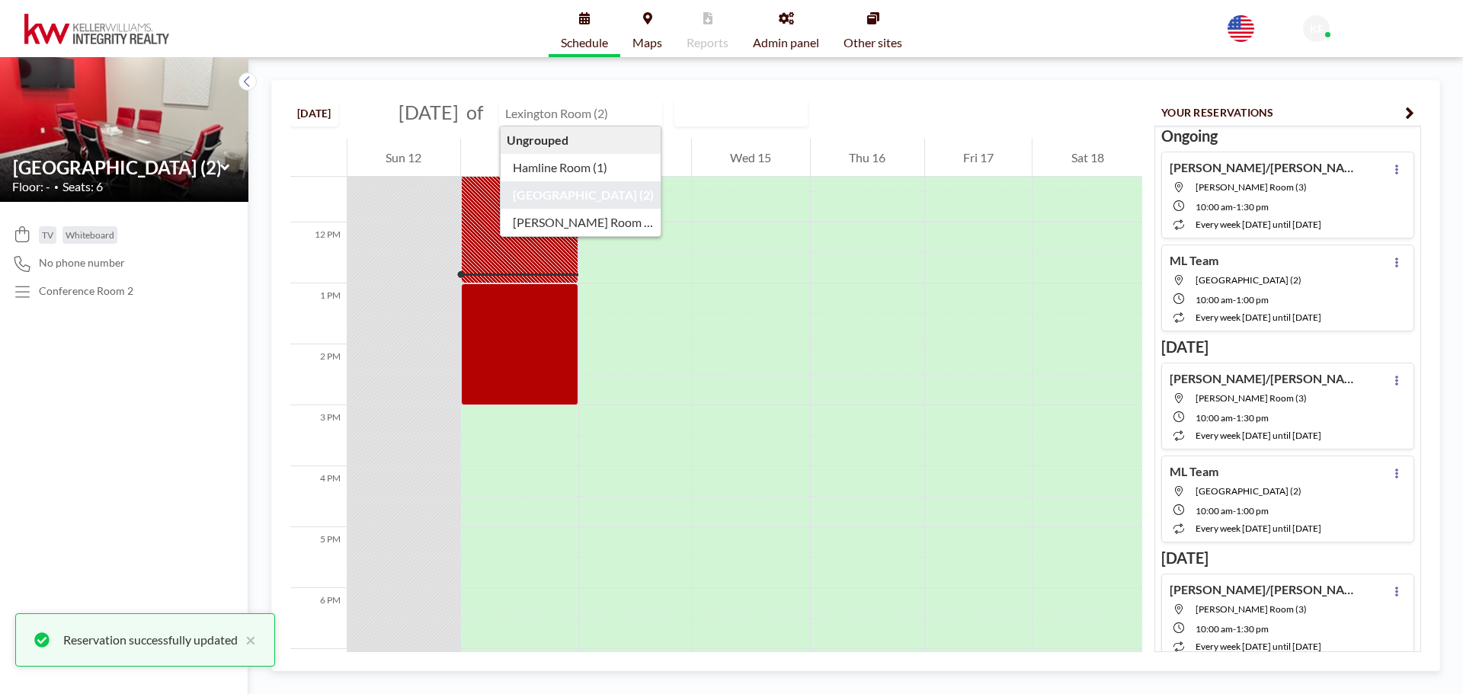
click at [609, 114] on input "text" at bounding box center [573, 113] width 146 height 25
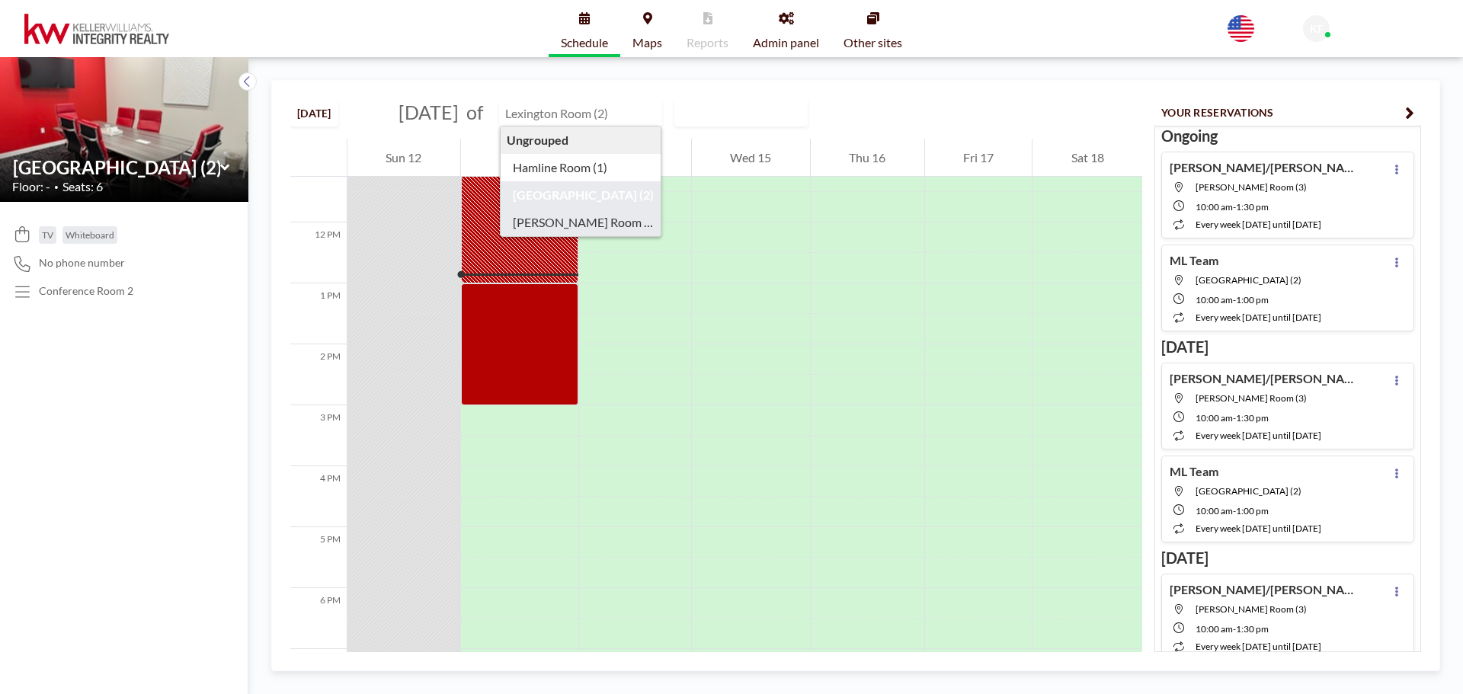
type input "[PERSON_NAME] Room (3)"
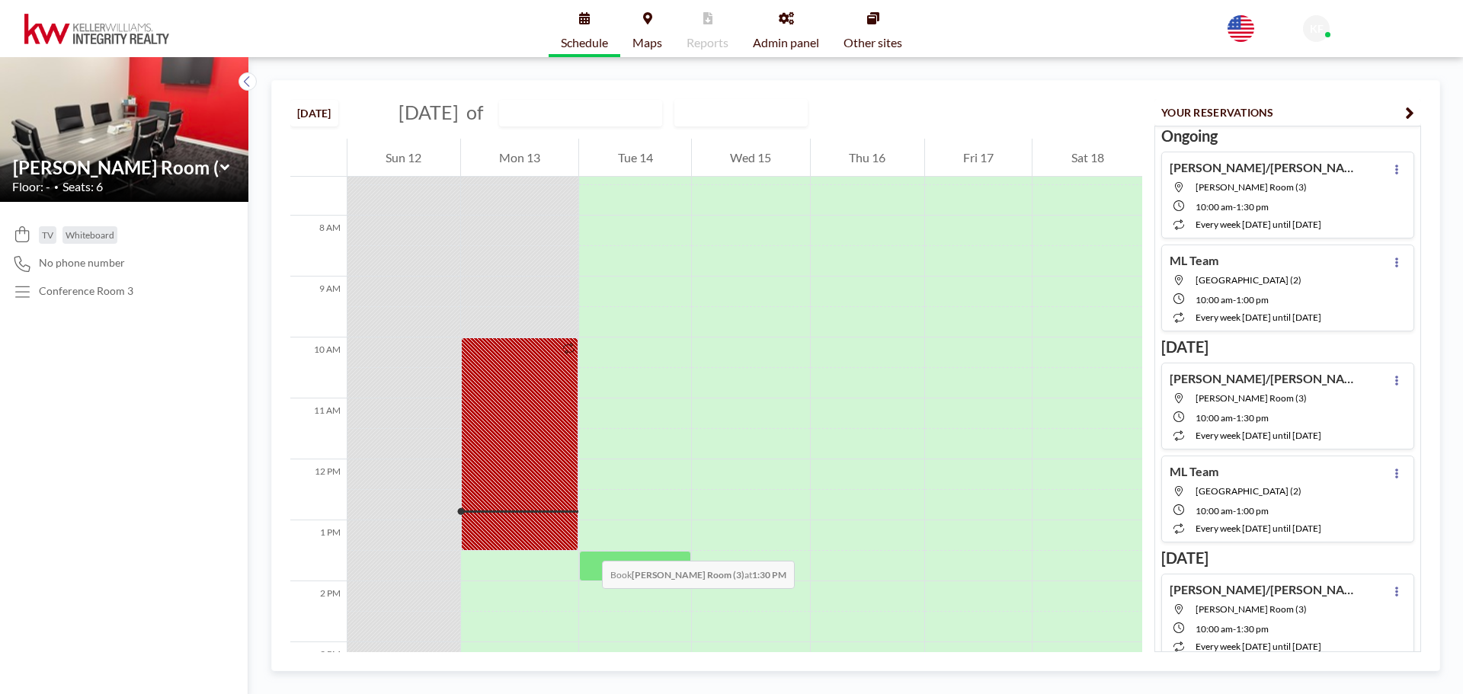
scroll to position [457, 0]
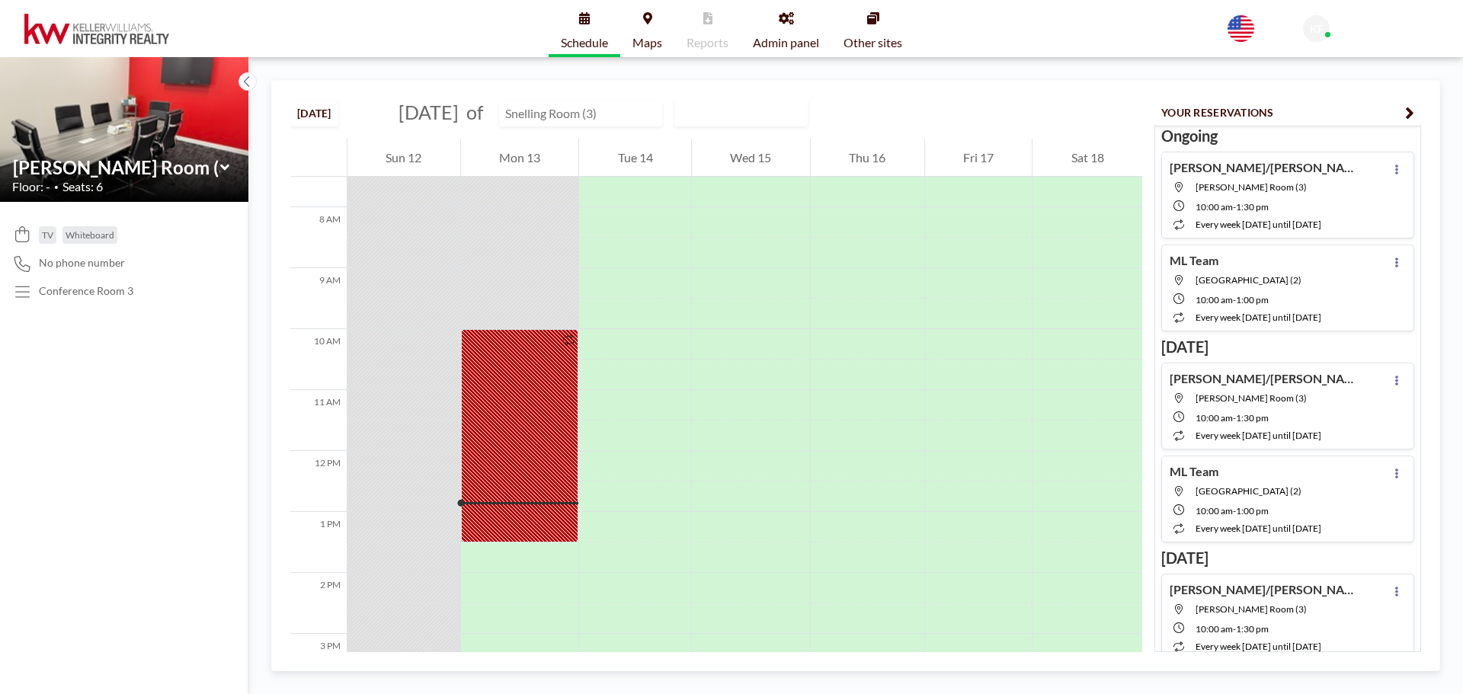
click at [569, 116] on input "text" at bounding box center [573, 113] width 146 height 25
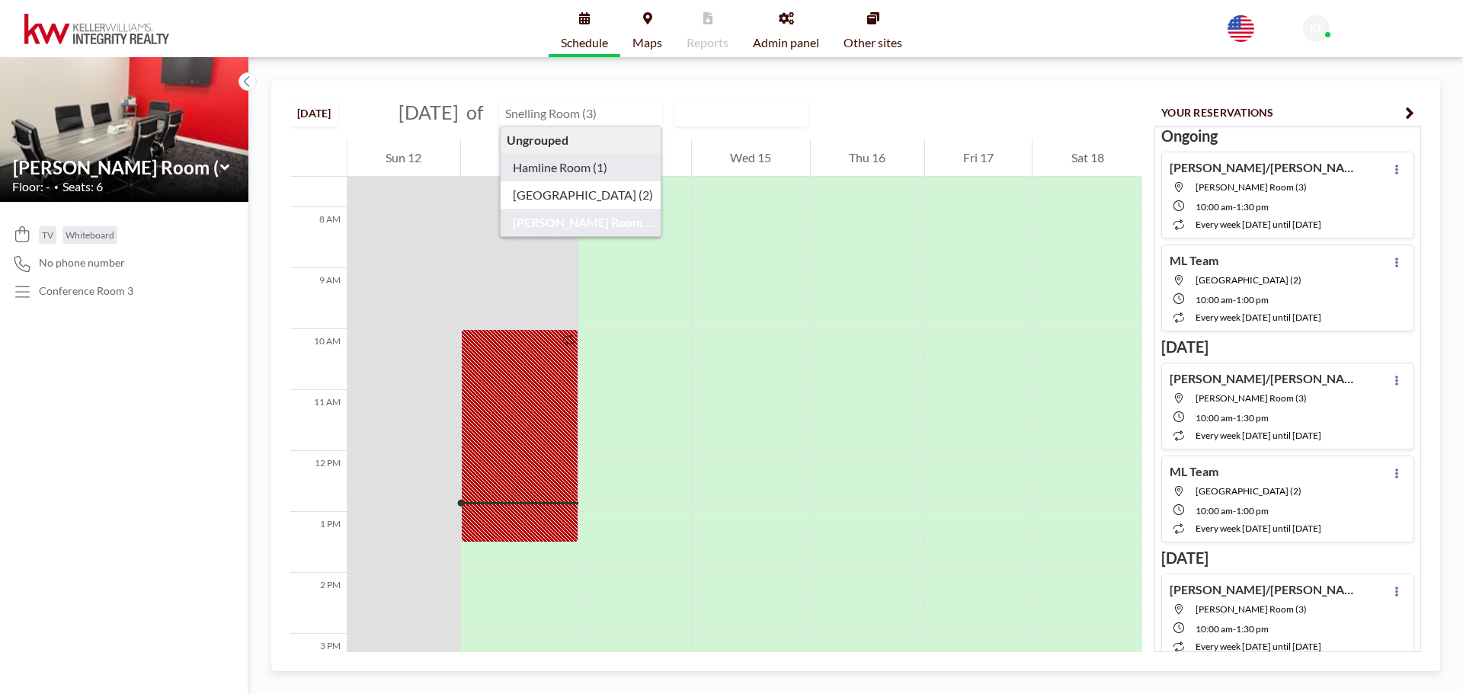
type input "Hamline Room (1)"
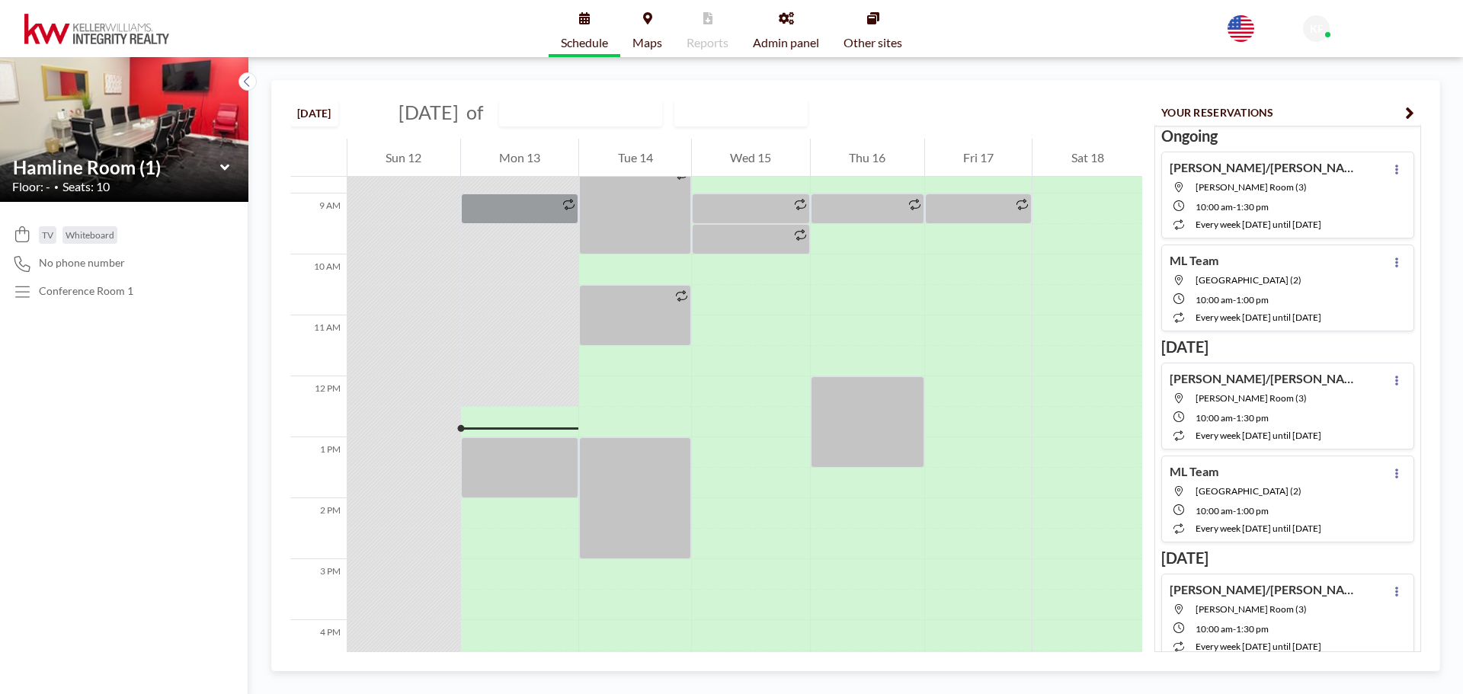
scroll to position [533, 0]
click at [606, 109] on input "text" at bounding box center [573, 113] width 146 height 25
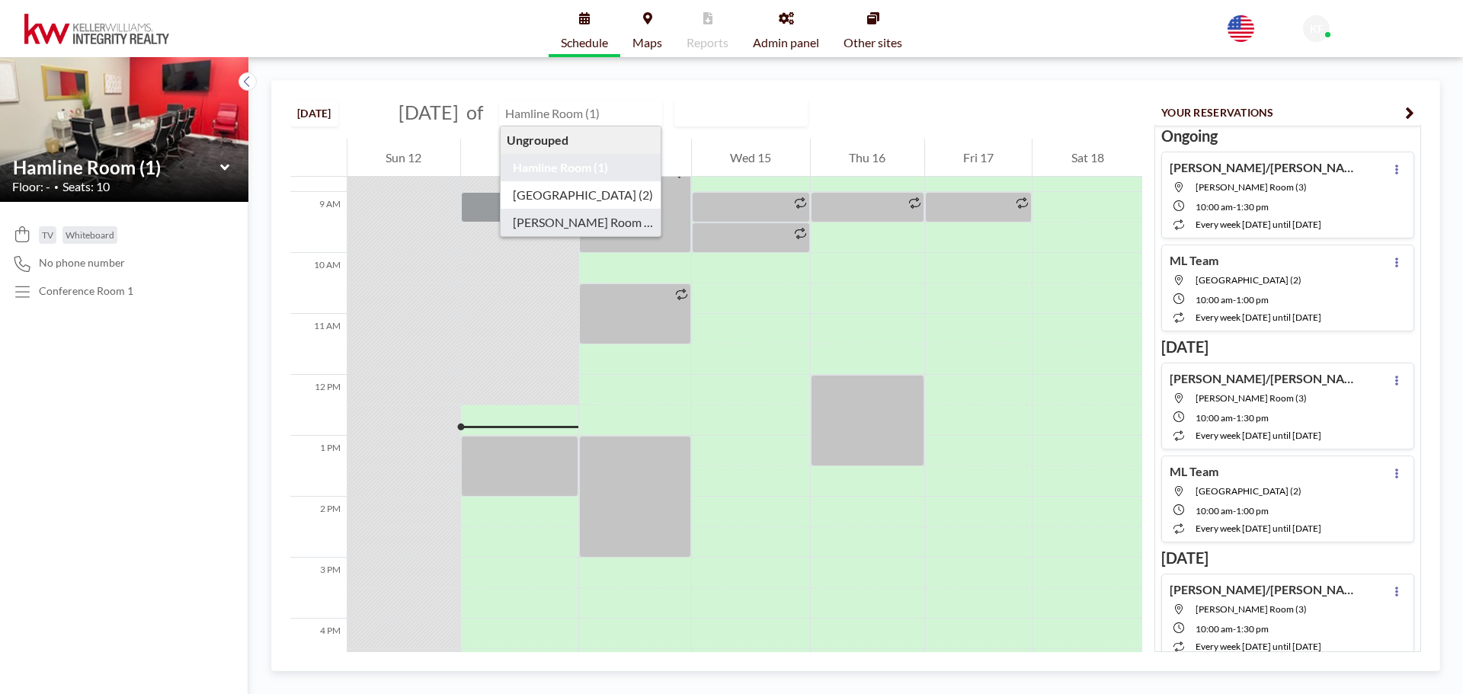
type input "[PERSON_NAME] Room (3)"
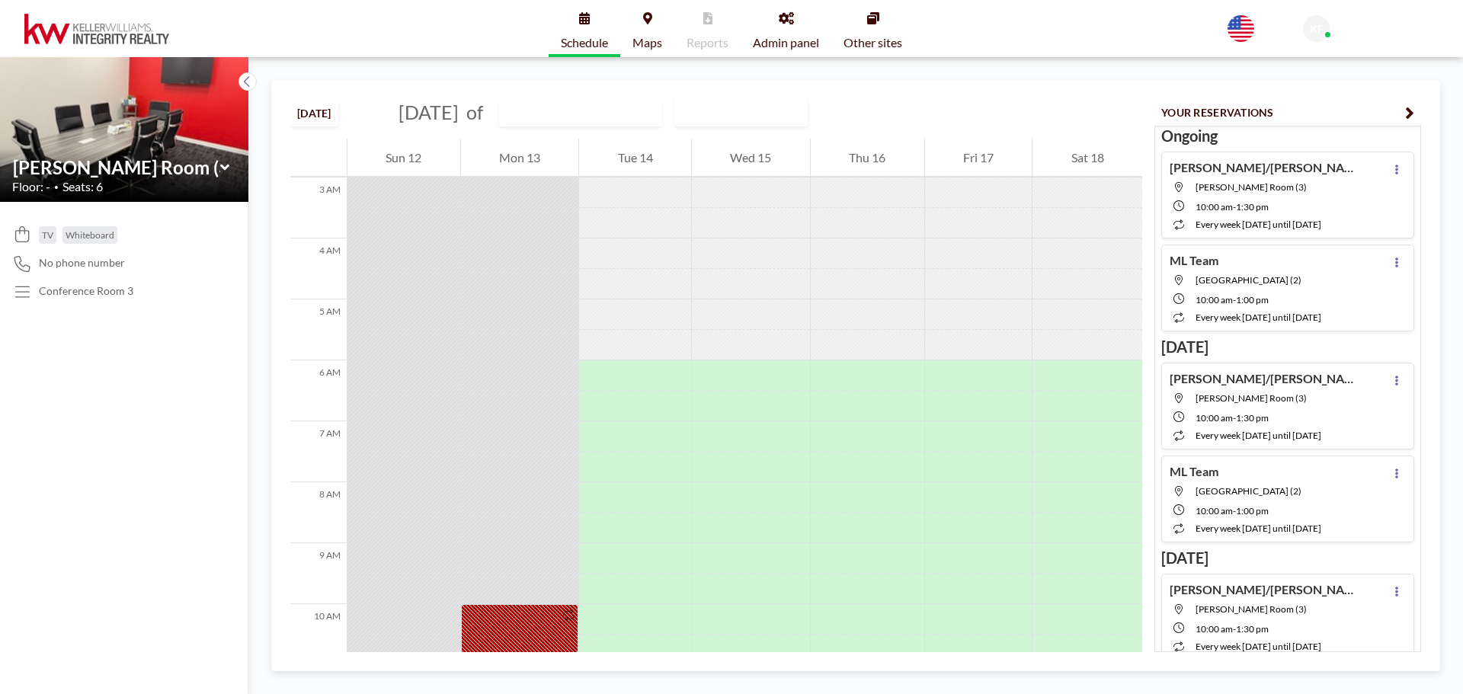
scroll to position [457, 0]
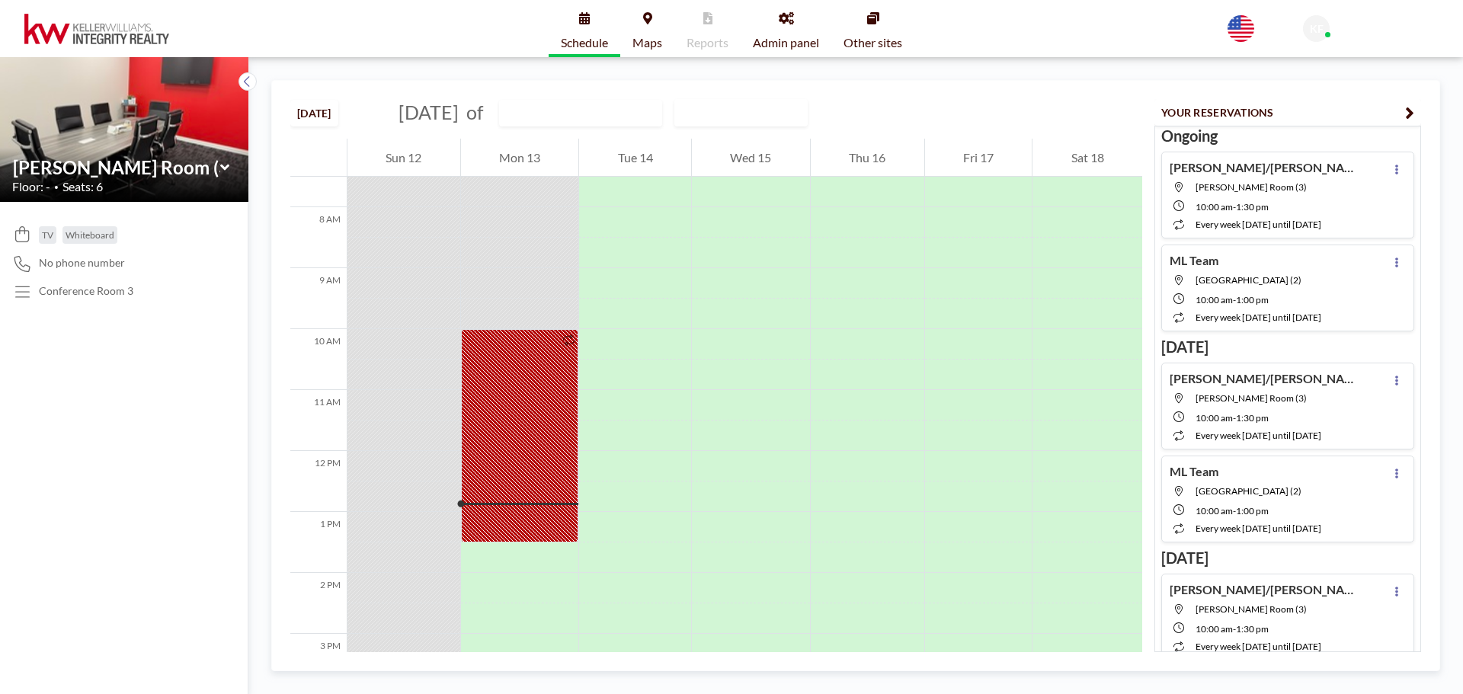
click at [942, 112] on div "[DATE] [DATE] of [PERSON_NAME] Room (3) WEEKLY VIEW Loading..." at bounding box center [716, 110] width 852 height 58
